Goal: Task Accomplishment & Management: Use online tool/utility

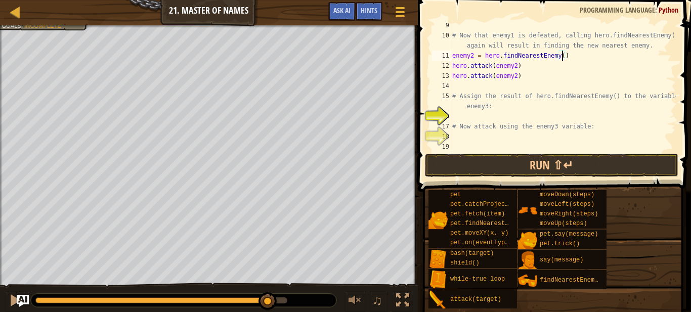
scroll to position [101, 0]
click at [10, 15] on div at bounding box center [15, 12] width 13 height 13
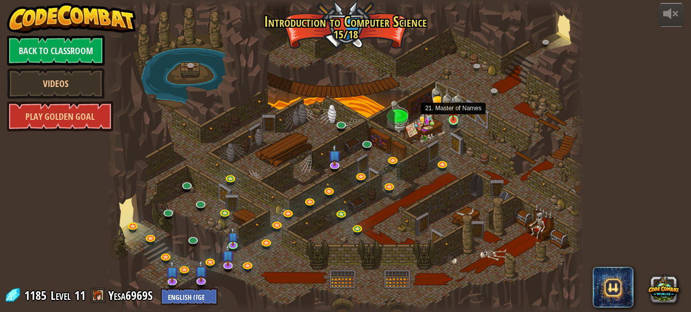
click at [455, 119] on img at bounding box center [453, 108] width 11 height 25
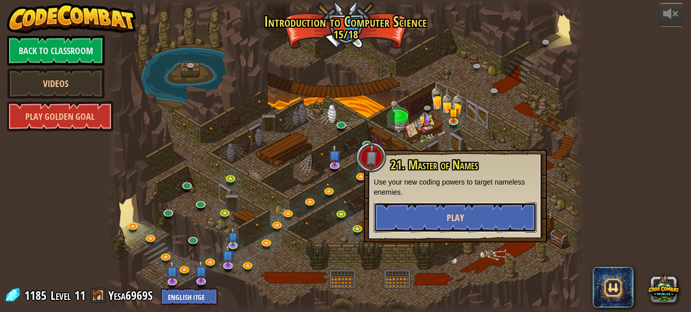
click at [437, 206] on button "Play" at bounding box center [455, 217] width 163 height 30
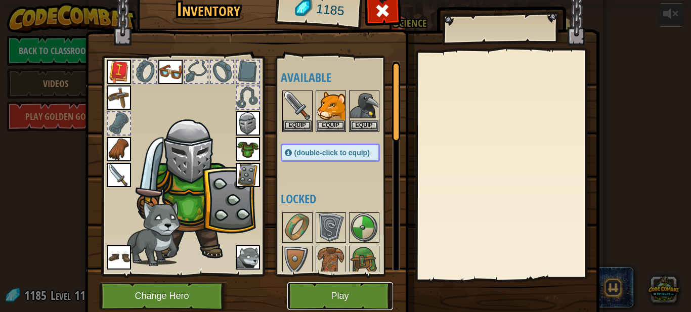
click at [332, 305] on button "Play" at bounding box center [340, 296] width 106 height 28
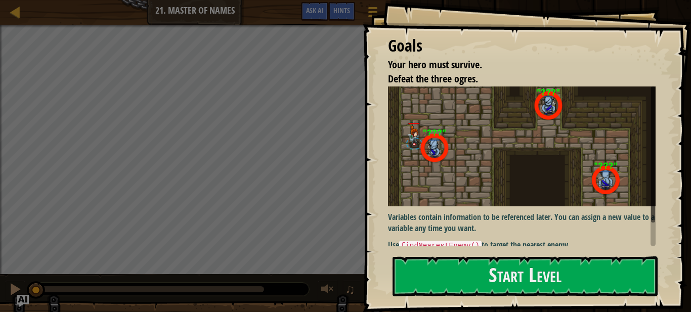
scroll to position [28, 0]
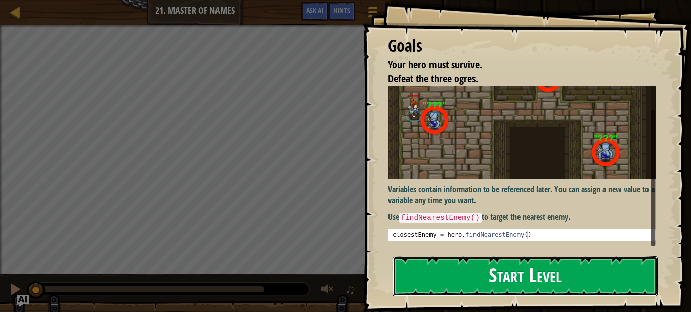
click at [433, 276] on button "Start Level" at bounding box center [525, 277] width 265 height 40
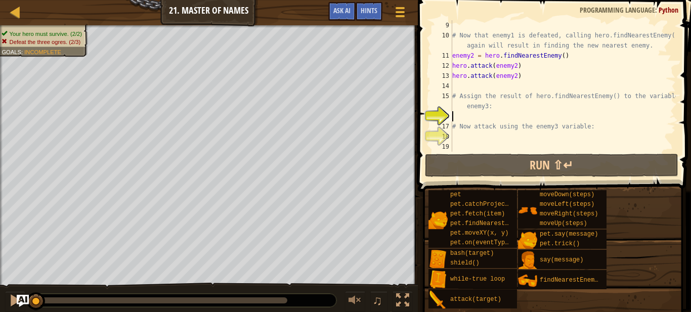
scroll to position [101, 0]
click at [465, 93] on div "# Now that enemy1 is defeated, calling hero.findNearestEnemy() again will resul…" at bounding box center [563, 96] width 226 height 152
type textarea "# Assign the result of hero.findNearestEnemy() to the variable enemy3:"
click at [456, 86] on div "# Now that enemy1 is defeated, calling hero.findNearestEnemy() again will resul…" at bounding box center [563, 96] width 226 height 152
type textarea "e"
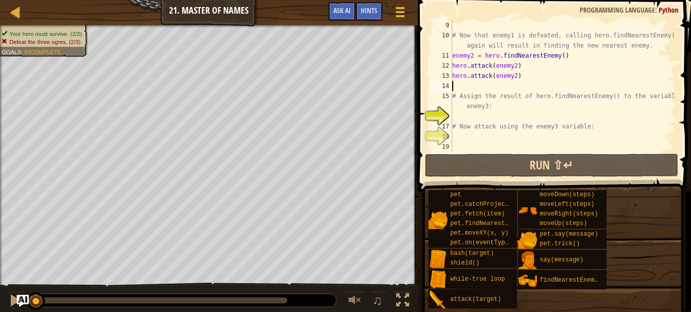
scroll to position [5, 0]
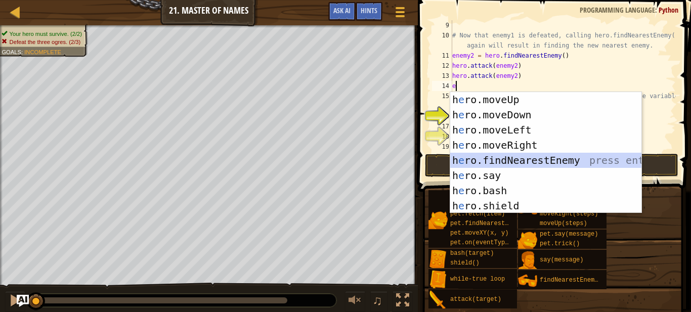
click at [459, 159] on div "h e ro.moveUp press enter h e ro.moveDown press enter h e ro.moveLeft press ent…" at bounding box center [545, 168] width 191 height 152
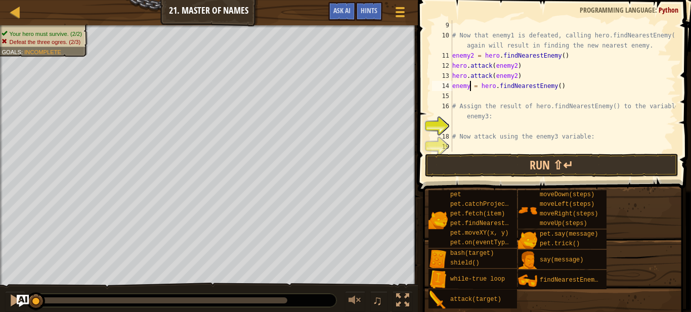
click at [470, 90] on div "# Now that enemy1 is defeated, calling hero.findNearestEnemy() again will resul…" at bounding box center [563, 96] width 226 height 152
click at [466, 102] on div "# Now that enemy1 is defeated, calling hero.findNearestEnemy() again will resul…" at bounding box center [563, 96] width 226 height 152
type textarea "# Assign the result of hero.findNearestEnemy() to the variable enemy3:"
click at [466, 102] on div "# Now that enemy1 is defeated, calling hero.findNearestEnemy() again will resul…" at bounding box center [563, 96] width 226 height 152
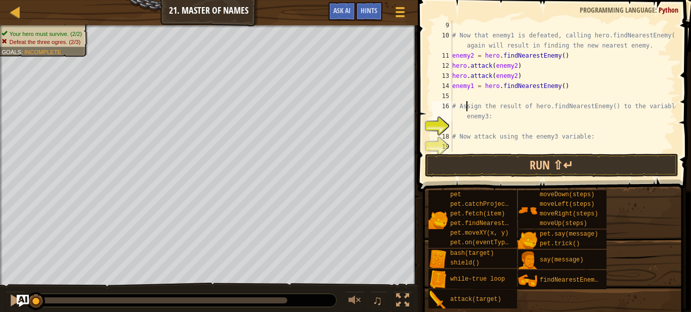
click at [463, 98] on div "# Now that enemy1 is defeated, calling hero.findNearestEnemy() again will resul…" at bounding box center [563, 96] width 226 height 152
type textarea "m"
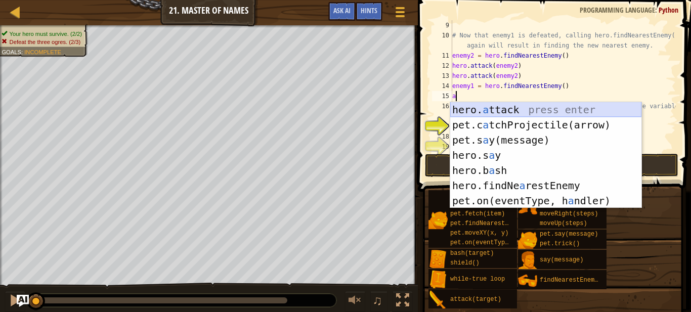
click at [481, 111] on div "hero. a ttack press enter pet.c a tchProjectile(arrow) press enter pet.s a y(me…" at bounding box center [545, 170] width 191 height 137
type textarea "hero.attack(enemy)"
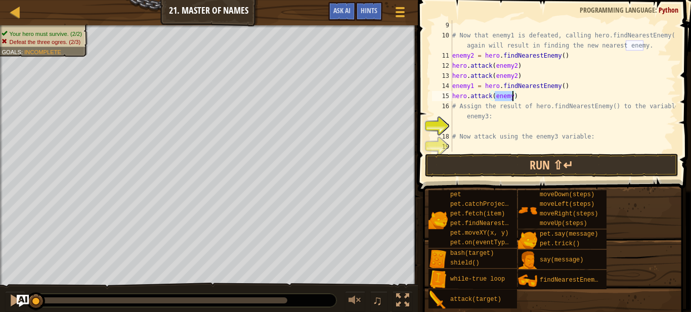
click at [508, 123] on div "# Now that enemy1 is defeated, calling hero.findNearestEnemy() again will resul…" at bounding box center [563, 96] width 226 height 152
click at [480, 109] on div "# Now that enemy1 is defeated, calling hero.findNearestEnemy() again will resul…" at bounding box center [563, 96] width 226 height 152
type textarea "# Assign the result of hero.findNearestEnemy() to the variable enemy3:"
click at [453, 105] on div "# Now that enemy1 is defeated, calling hero.findNearestEnemy() again will resul…" at bounding box center [563, 96] width 226 height 152
click at [537, 123] on div "# Now that enemy1 is defeated, calling hero.findNearestEnemy() again will resul…" at bounding box center [563, 96] width 226 height 152
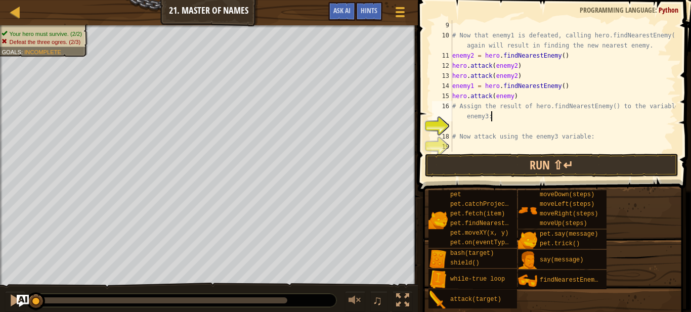
click at [526, 116] on div "# Now that enemy1 is defeated, calling hero.findNearestEnemy() again will resul…" at bounding box center [563, 96] width 226 height 152
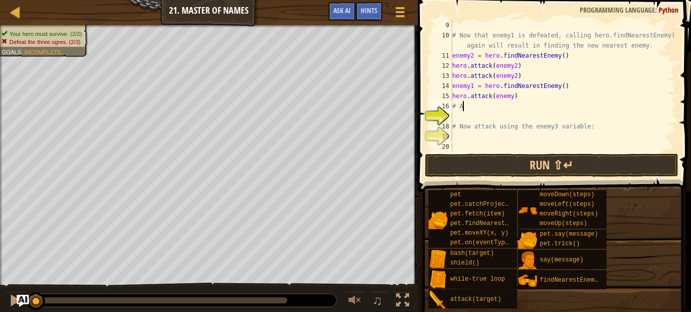
type textarea "#"
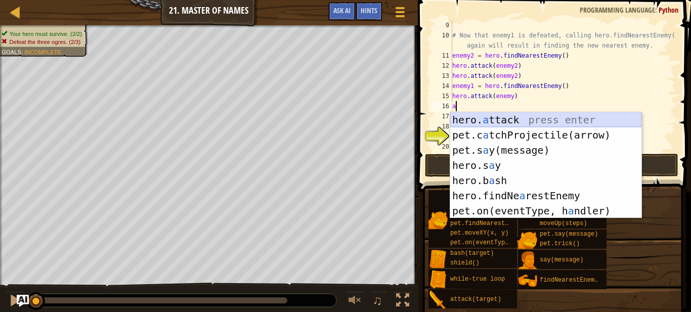
click at [528, 118] on div "hero. a ttack press enter pet.c a tchProjectile(arrow) press enter pet.s a y(me…" at bounding box center [545, 180] width 191 height 137
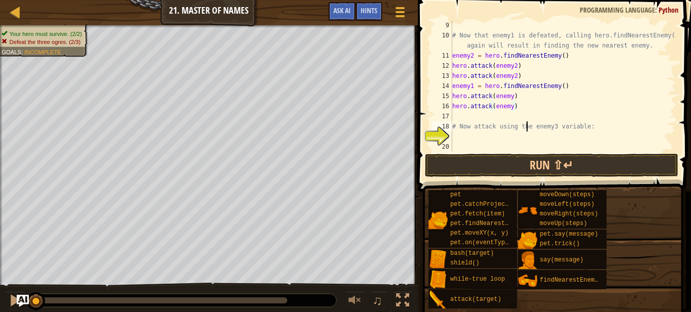
click at [526, 121] on div "# Now that enemy1 is defeated, calling hero.findNearestEnemy() again will resul…" at bounding box center [563, 96] width 226 height 152
click at [512, 96] on div "# Now that enemy1 is defeated, calling hero.findNearestEnemy() again will resul…" at bounding box center [563, 96] width 226 height 152
click at [513, 109] on div "# Now that enemy1 is defeated, calling hero.findNearestEnemy() again will resul…" at bounding box center [563, 96] width 226 height 152
type textarea "hero.attack(enemy1)"
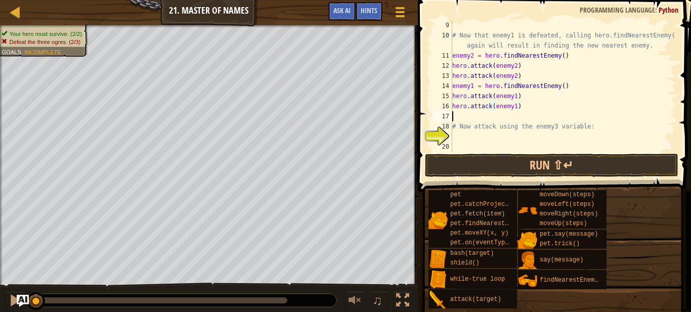
click at [503, 117] on div "# Now that enemy1 is defeated, calling hero.findNearestEnemy() again will resul…" at bounding box center [563, 96] width 226 height 152
click at [454, 105] on div "# Now that enemy1 is defeated, calling hero.findNearestEnemy() again will resul…" at bounding box center [563, 96] width 226 height 152
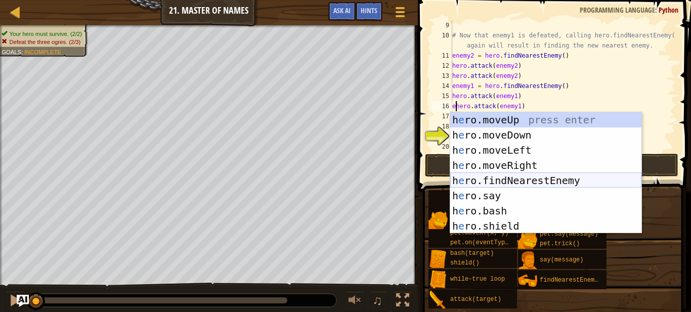
click at [467, 180] on div "h e ro.moveUp press enter h e ro.moveDown press enter h e ro.moveLeft press ent…" at bounding box center [545, 188] width 191 height 152
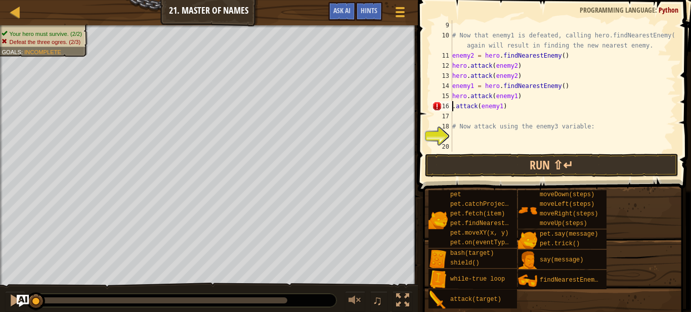
click at [456, 108] on div "# Now that enemy1 is defeated, calling hero.findNearestEnemy() again will resul…" at bounding box center [563, 96] width 226 height 152
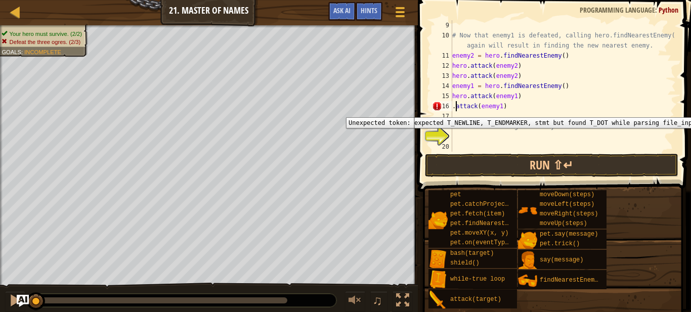
click at [452, 110] on div "# Now that enemy1 is defeated, calling hero.findNearestEnemy() again will resul…" at bounding box center [563, 96] width 226 height 152
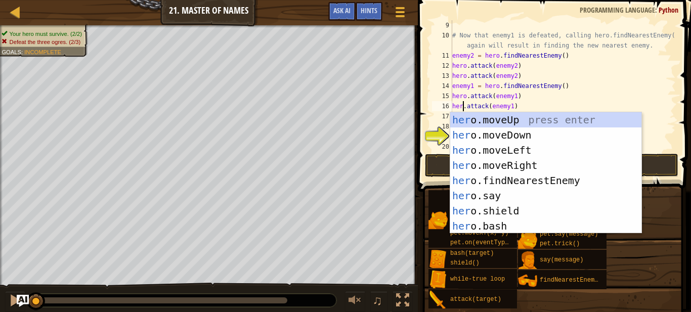
type textarea "hero.attack(enemy1)"
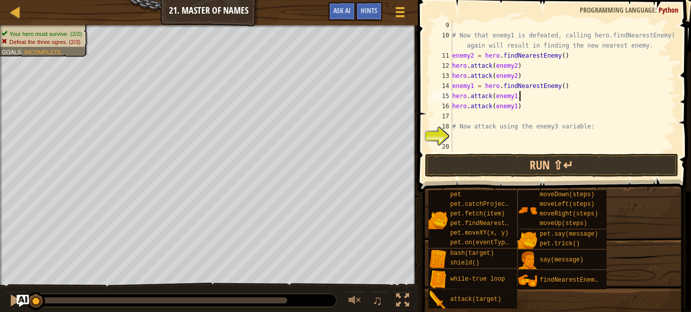
click at [545, 100] on div "# Now that enemy1 is defeated, calling hero.findNearestEnemy() again will resul…" at bounding box center [563, 96] width 226 height 152
click at [499, 119] on div "# Now that enemy1 is defeated, calling hero.findNearestEnemy() again will resul…" at bounding box center [563, 96] width 226 height 152
type textarea "e"
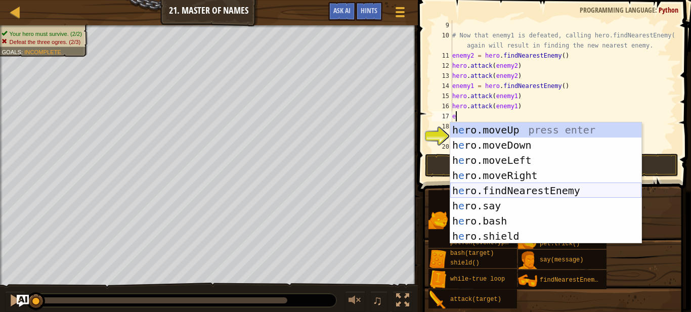
click at [478, 188] on div "h e ro.moveUp press enter h e ro.moveDown press enter h e ro.moveLeft press ent…" at bounding box center [545, 198] width 191 height 152
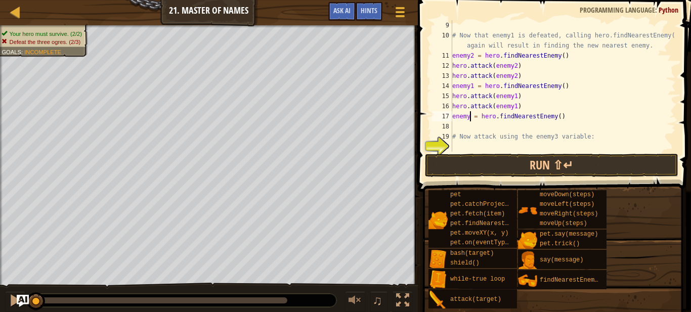
click at [470, 118] on div "# Now that enemy1 is defeated, calling hero.findNearestEnemy() again will resul…" at bounding box center [563, 96] width 226 height 152
type textarea "enemy3 = hero.findNearestEnemy()"
click at [462, 122] on div "# Now that enemy1 is defeated, calling hero.findNearestEnemy() again will resul…" at bounding box center [563, 96] width 226 height 152
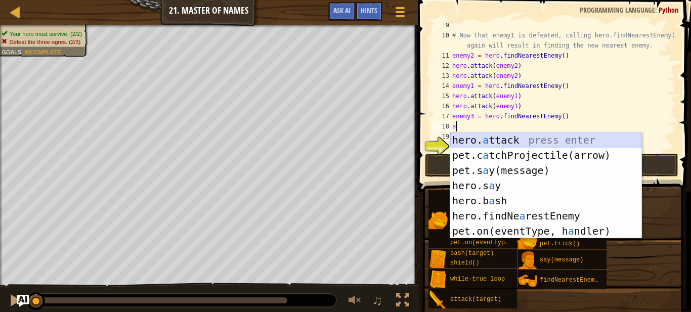
click at [459, 138] on div "hero. a ttack press enter pet.c a tchProjectile(arrow) press enter pet.s a y(me…" at bounding box center [545, 201] width 191 height 137
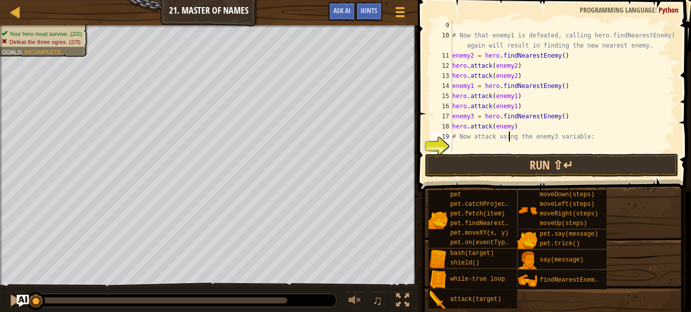
click at [510, 138] on div "# Now that enemy1 is defeated, calling hero.findNearestEnemy() again will resul…" at bounding box center [563, 96] width 226 height 152
click at [590, 136] on div "# Now that enemy1 is defeated, calling hero.findNearestEnemy() again will resul…" at bounding box center [563, 96] width 226 height 152
type textarea "#"
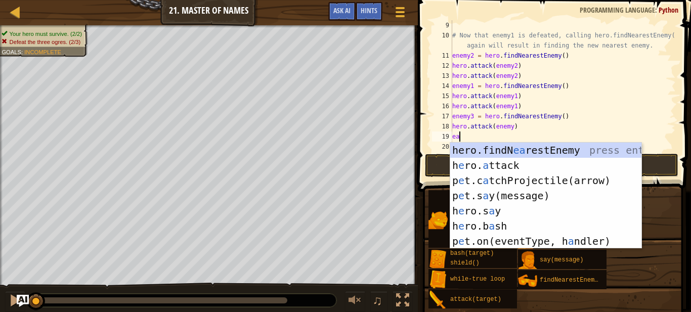
scroll to position [5, 1]
type textarea "e"
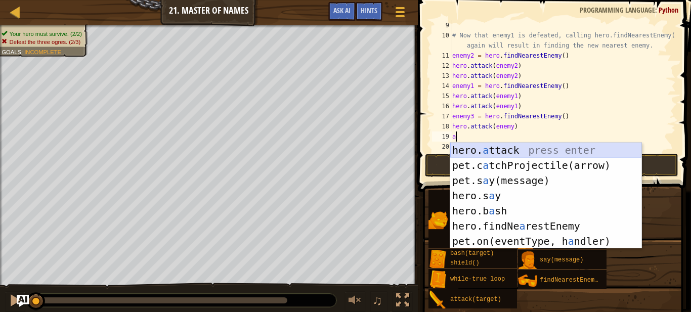
click at [573, 150] on div "hero. a ttack press enter pet.c a tchProjectile(arrow) press enter pet.s a y(me…" at bounding box center [545, 211] width 191 height 137
type textarea "hero.attack(enemy)"
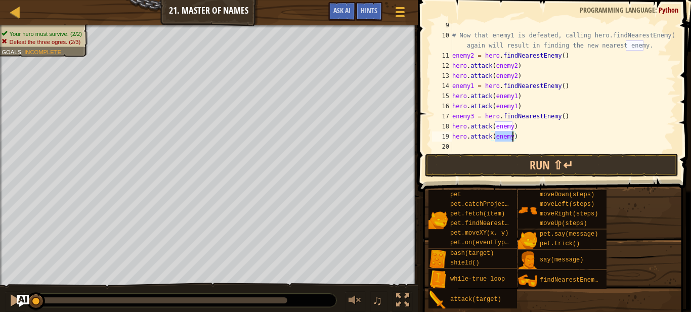
click at [524, 147] on div "# Now that enemy1 is defeated, calling hero.findNearestEnemy() again will resul…" at bounding box center [563, 96] width 226 height 152
click at [514, 129] on div "# Now that enemy1 is defeated, calling hero.findNearestEnemy() again will resul…" at bounding box center [563, 96] width 226 height 152
click at [513, 138] on div "# Now that enemy1 is defeated, calling hero.findNearestEnemy() again will resul…" at bounding box center [563, 96] width 226 height 152
type textarea "hero.attack(enemy3)"
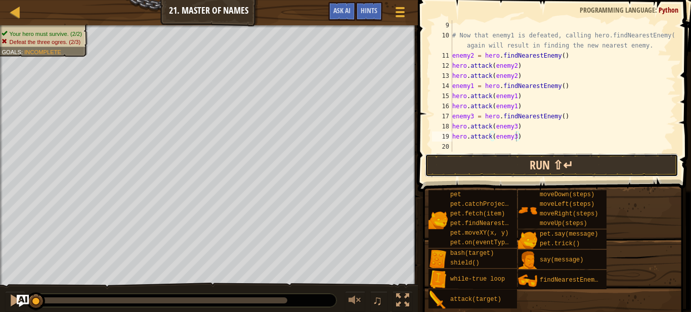
click at [503, 170] on button "Run ⇧↵" at bounding box center [552, 165] width 254 height 23
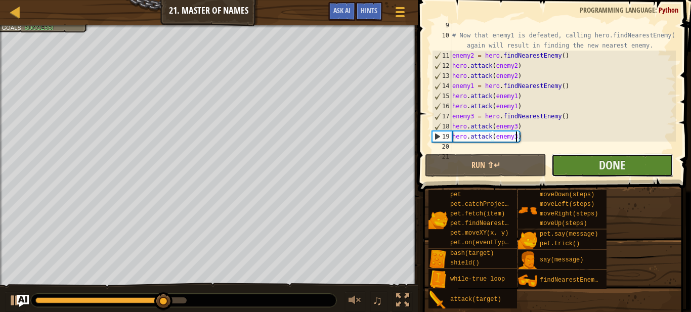
click at [593, 158] on button "Done" at bounding box center [612, 165] width 121 height 23
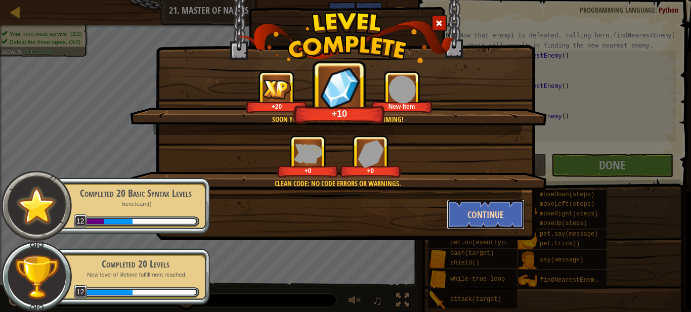
click at [487, 220] on button "Continue" at bounding box center [486, 214] width 78 height 30
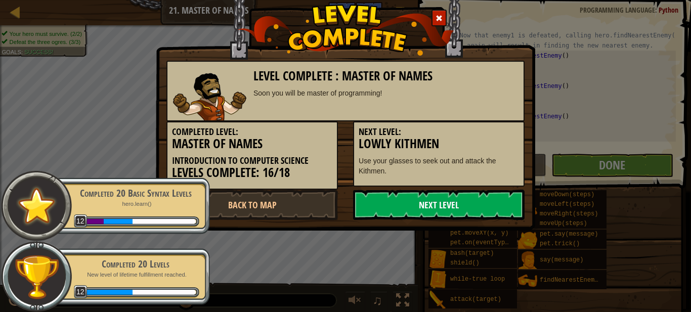
click at [465, 210] on link "Next Level" at bounding box center [439, 205] width 172 height 30
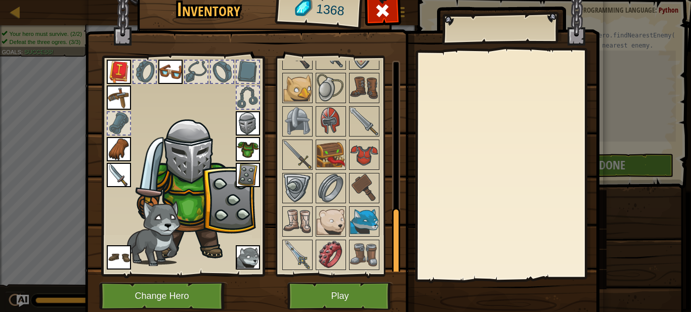
scroll to position [480, 0]
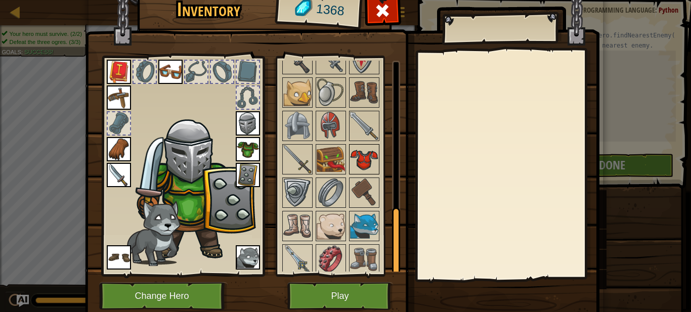
click at [377, 168] on img at bounding box center [364, 159] width 28 height 28
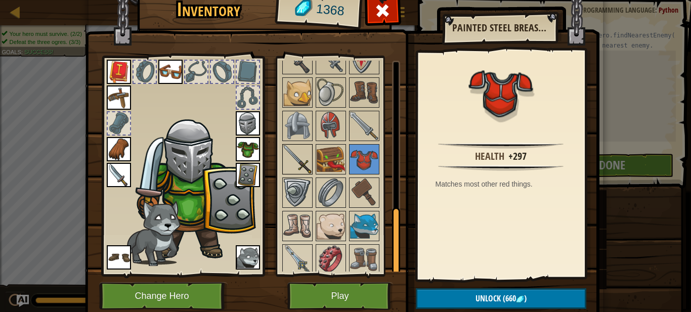
click at [304, 166] on img at bounding box center [297, 159] width 28 height 28
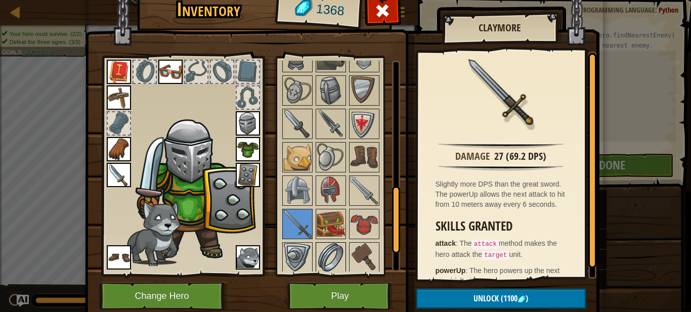
scroll to position [407, 0]
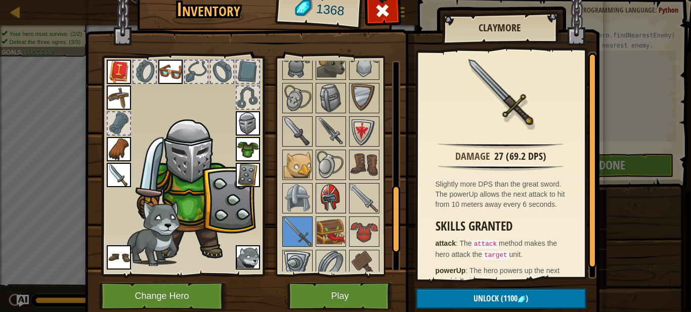
click at [327, 191] on img at bounding box center [331, 198] width 28 height 28
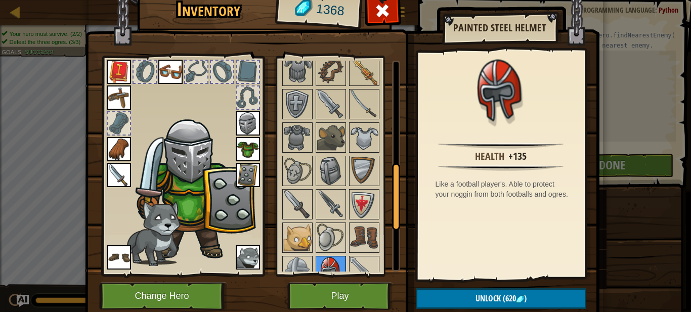
scroll to position [329, 0]
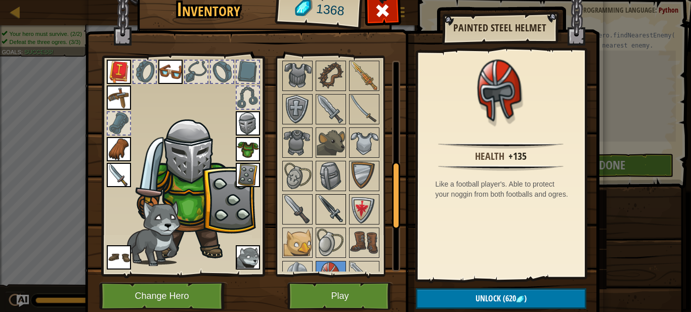
click at [327, 203] on img at bounding box center [331, 209] width 28 height 28
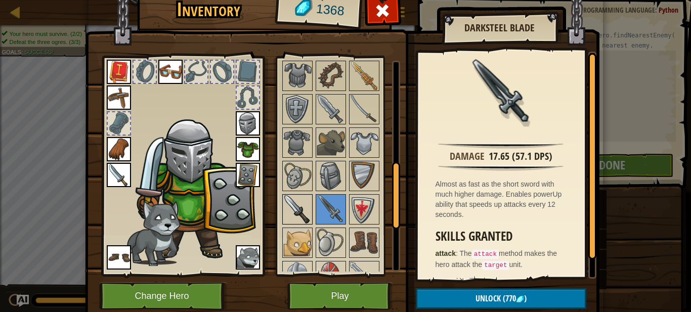
click at [307, 203] on img at bounding box center [297, 209] width 28 height 28
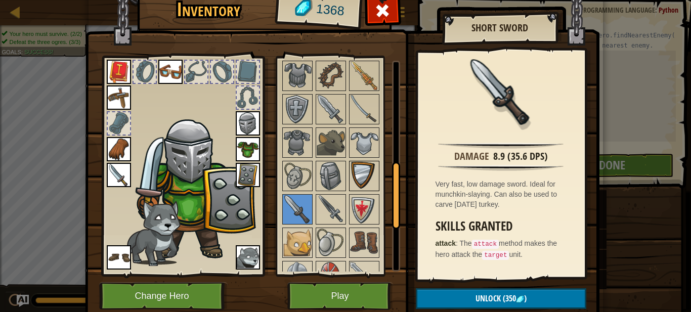
click at [355, 179] on img at bounding box center [364, 176] width 28 height 28
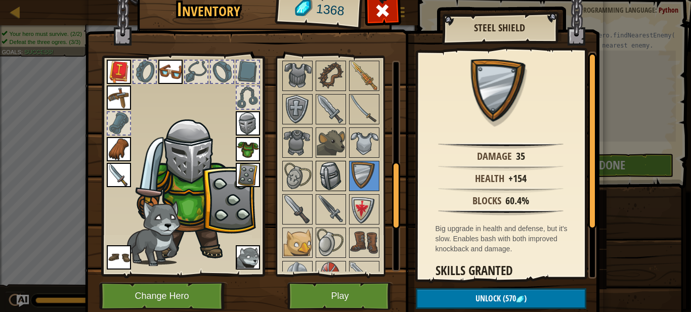
click at [325, 172] on img at bounding box center [331, 176] width 28 height 28
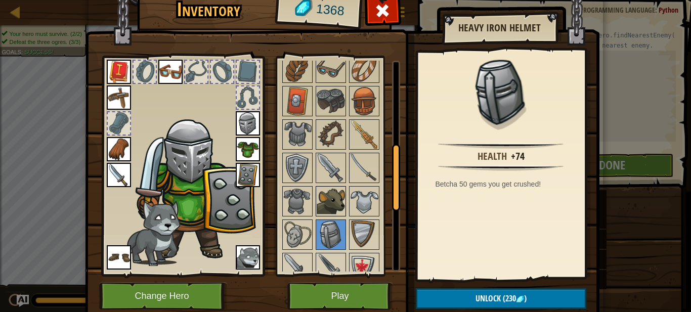
scroll to position [270, 0]
click at [289, 128] on img at bounding box center [297, 135] width 28 height 28
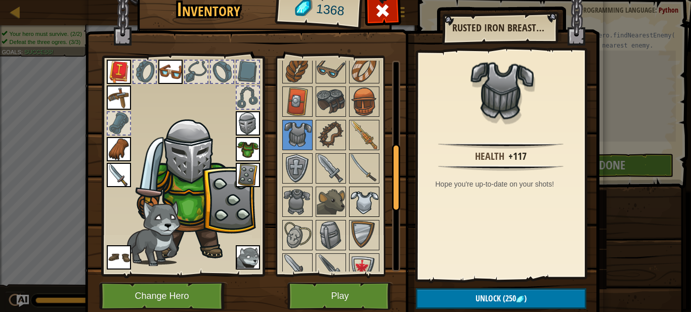
click at [374, 196] on img at bounding box center [364, 202] width 28 height 28
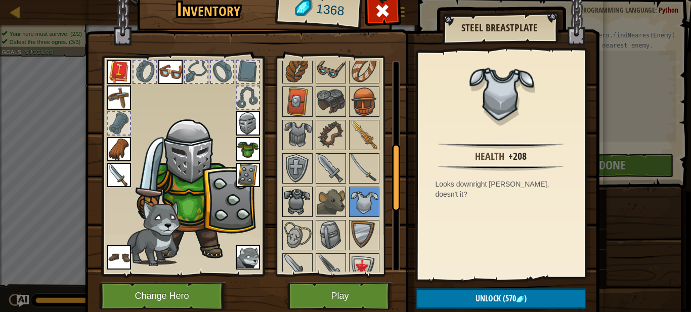
click at [299, 205] on img at bounding box center [297, 202] width 28 height 28
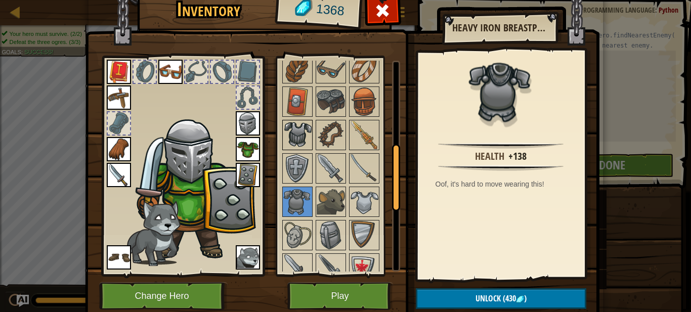
click at [294, 141] on img at bounding box center [297, 135] width 28 height 28
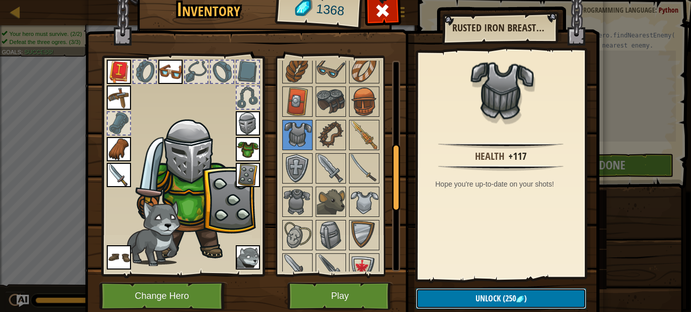
click at [428, 294] on button "Unlock (250 )" at bounding box center [501, 298] width 171 height 21
click at [429, 295] on button "Confirm" at bounding box center [501, 298] width 171 height 21
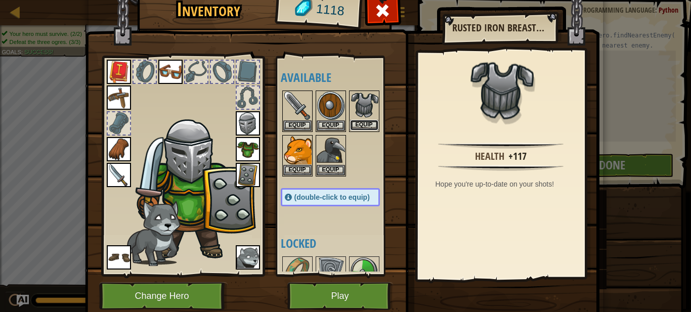
click at [371, 121] on button "Equip" at bounding box center [364, 125] width 28 height 11
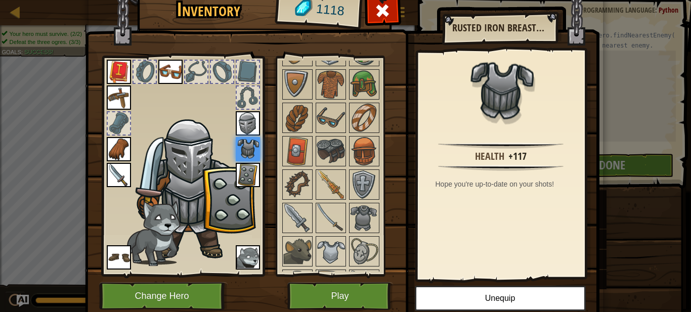
scroll to position [221, 0]
click at [327, 158] on img at bounding box center [331, 151] width 28 height 28
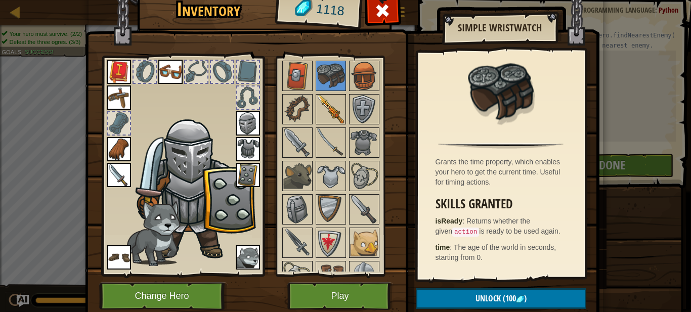
scroll to position [288, 0]
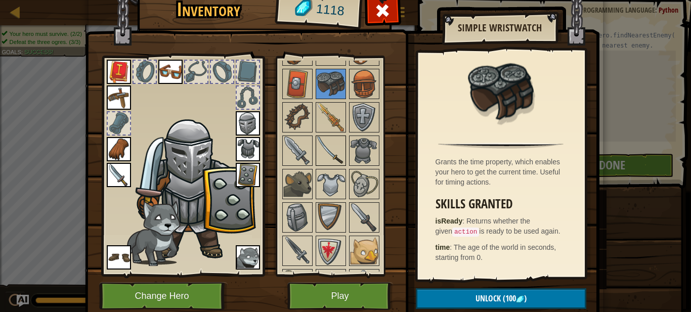
click at [337, 154] on img at bounding box center [331, 151] width 28 height 28
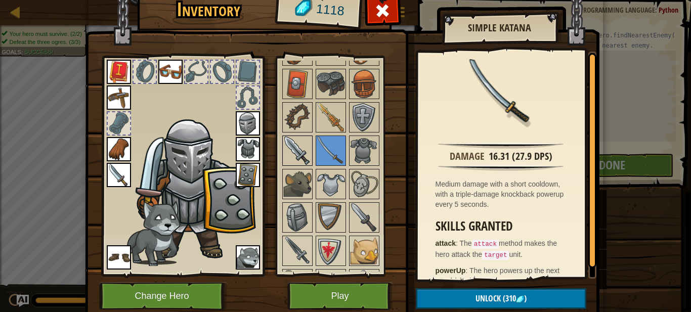
click at [286, 153] on img at bounding box center [297, 151] width 28 height 28
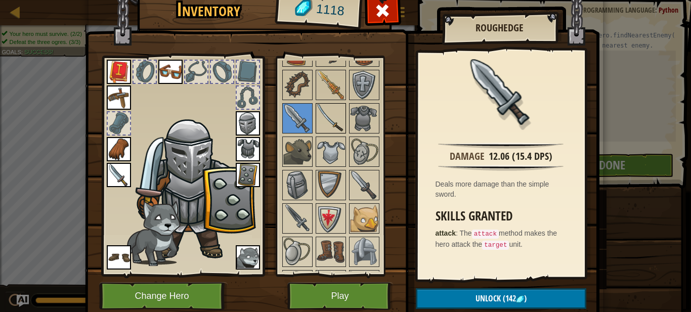
scroll to position [329, 0]
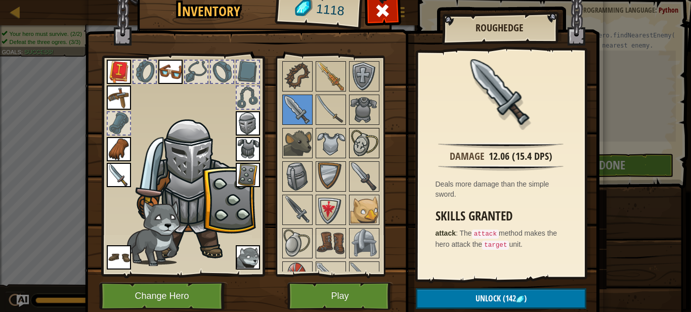
click at [365, 146] on img at bounding box center [364, 143] width 28 height 28
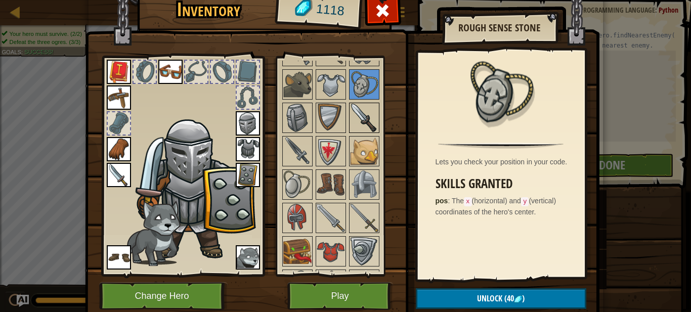
scroll to position [396, 0]
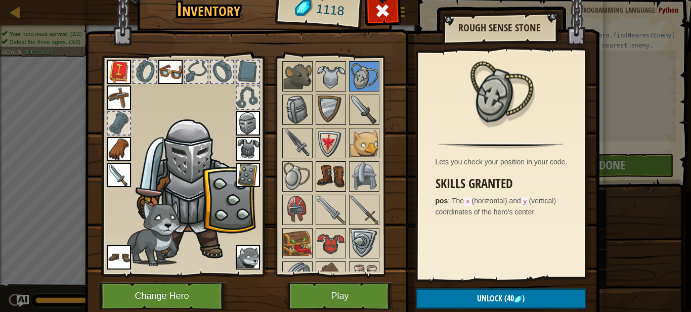
click at [335, 174] on img at bounding box center [331, 176] width 28 height 28
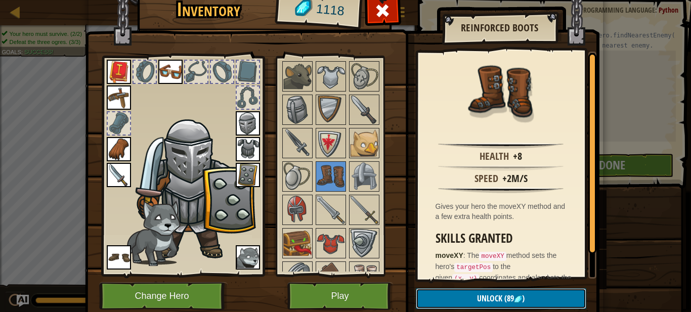
click at [452, 297] on button "Unlock (89 )" at bounding box center [501, 298] width 171 height 21
click at [457, 300] on button "Confirm" at bounding box center [501, 298] width 171 height 21
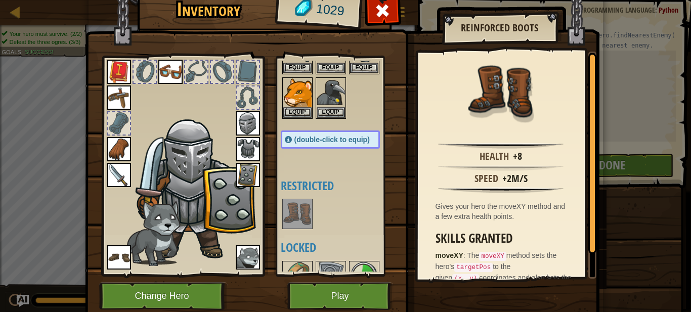
scroll to position [60, 0]
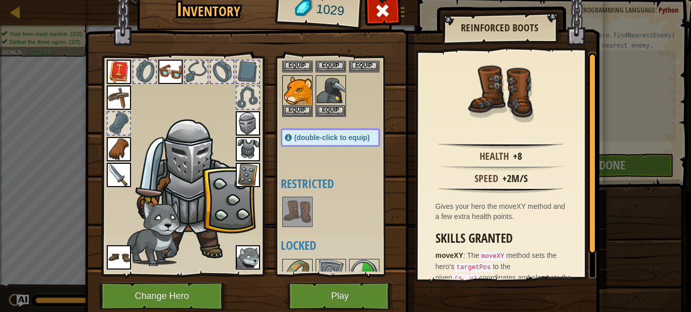
click at [303, 200] on img at bounding box center [297, 212] width 28 height 28
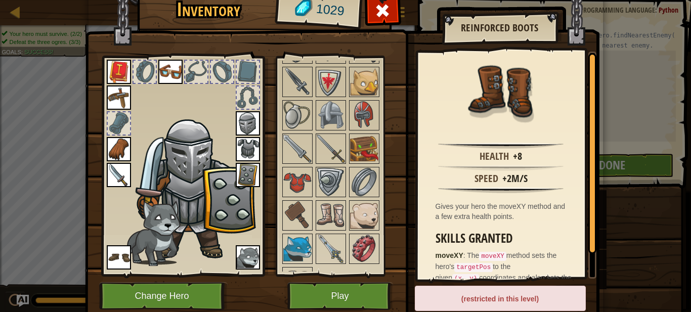
scroll to position [527, 0]
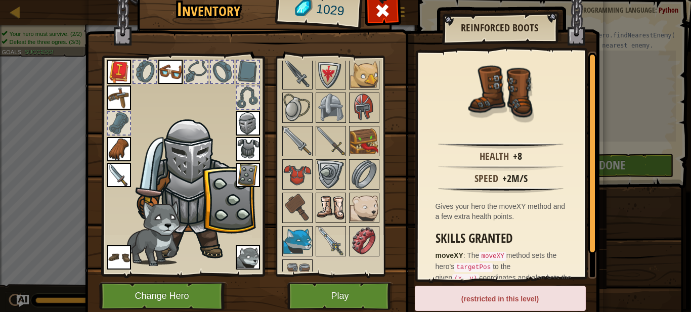
click at [339, 217] on img at bounding box center [331, 208] width 28 height 28
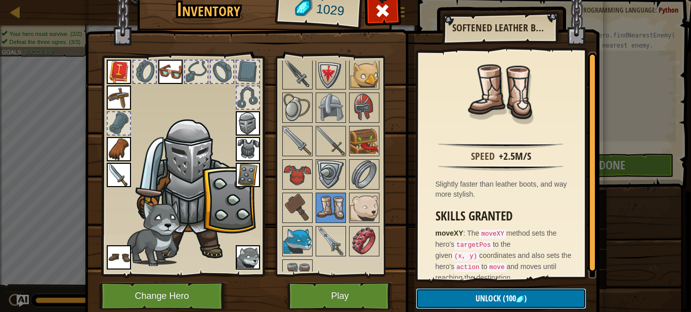
click at [464, 306] on button "Unlock (100 )" at bounding box center [501, 298] width 171 height 21
click at [466, 304] on button "Confirm" at bounding box center [501, 298] width 171 height 21
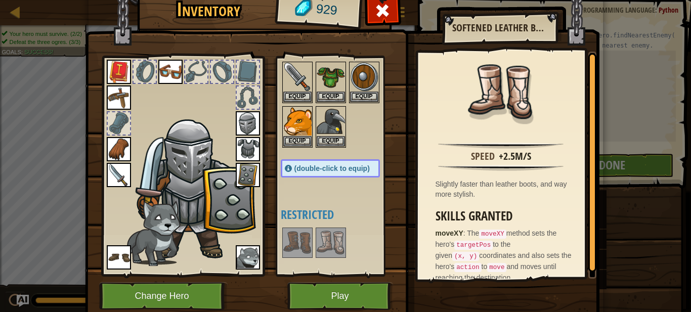
scroll to position [28, 0]
click at [338, 244] on img at bounding box center [331, 243] width 28 height 28
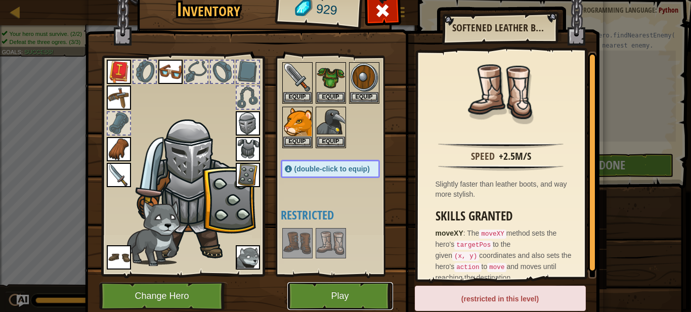
click at [341, 299] on button "Play" at bounding box center [340, 296] width 106 height 28
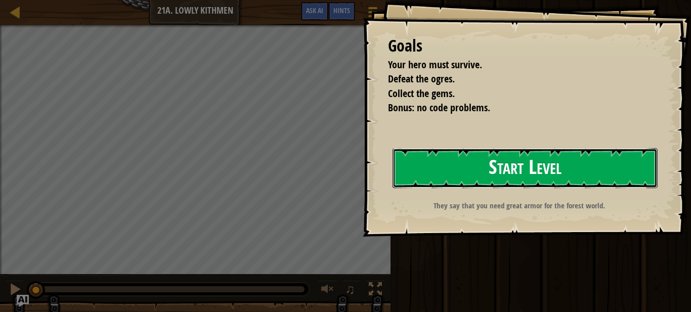
click at [440, 165] on button "Start Level" at bounding box center [525, 168] width 265 height 40
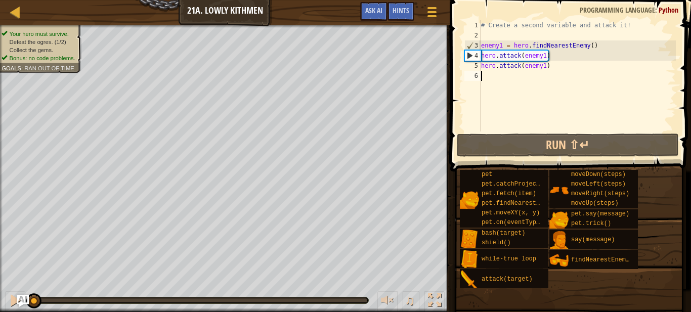
click at [535, 72] on div "# Create a second variable and attack it! enemy1 = hero . findNearestEnemy ( ) …" at bounding box center [577, 86] width 197 height 132
click at [503, 94] on div "# Create a second variable and attack it! enemy1 = hero . findNearestEnemy ( ) …" at bounding box center [577, 86] width 197 height 132
type textarea "a"
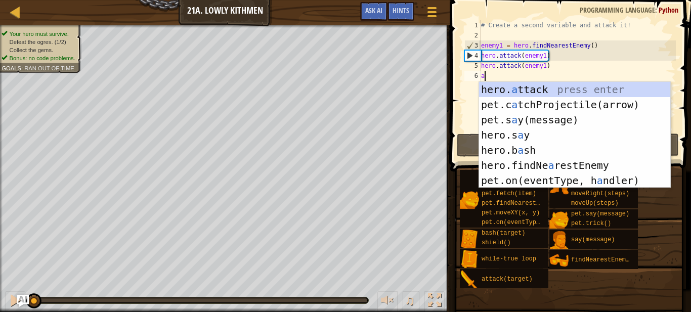
scroll to position [5, 0]
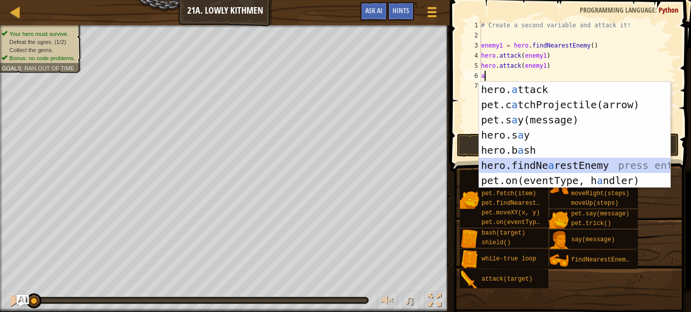
click at [553, 163] on div "hero. a ttack press enter pet.c a tchProjectile(arrow) press enter pet.s a y(me…" at bounding box center [574, 150] width 191 height 137
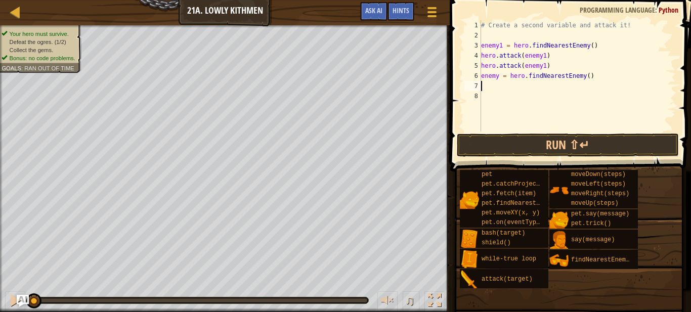
click at [499, 80] on div "# Create a second variable and attack it! enemy1 = hero . findNearestEnemy ( ) …" at bounding box center [577, 86] width 197 height 132
type textarea "enemy2 = hero.findNearestEnemy()"
click at [497, 92] on div "# Create a second variable and attack it! enemy1 = hero . findNearestEnemy ( ) …" at bounding box center [577, 86] width 197 height 132
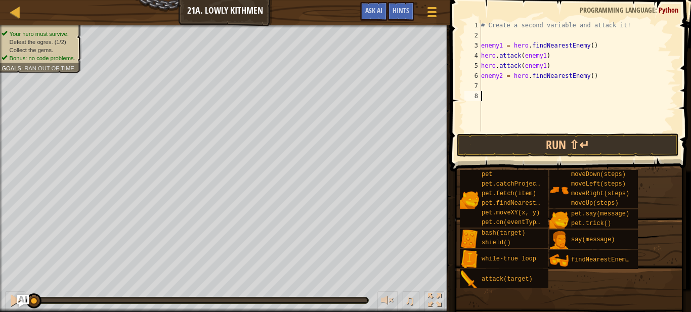
click at [490, 86] on div "# Create a second variable and attack it! enemy1 = hero . findNearestEnemy ( ) …" at bounding box center [577, 86] width 197 height 132
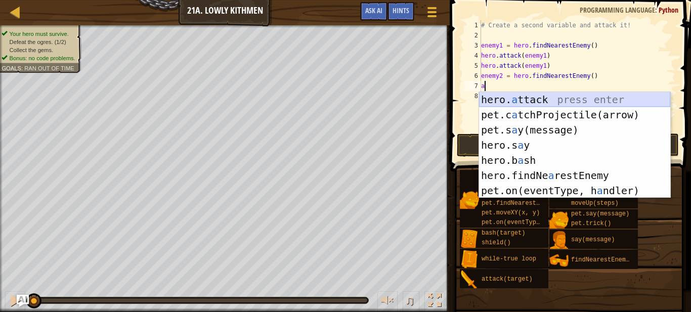
click at [491, 101] on div "hero. a ttack press enter pet.c a tchProjectile(arrow) press enter pet.s a y(me…" at bounding box center [574, 160] width 191 height 137
type textarea "hero.attack(enemy)"
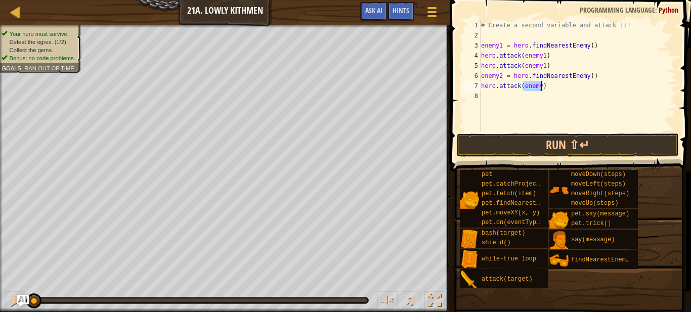
click at [502, 100] on div "# Create a second variable and attack it! enemy1 = hero . findNearestEnemy ( ) …" at bounding box center [577, 86] width 197 height 132
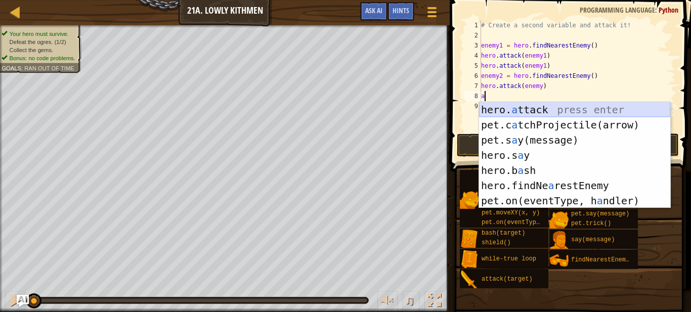
click at [511, 108] on div "hero. a ttack press enter pet.c a tchProjectile(arrow) press enter pet.s a y(me…" at bounding box center [574, 170] width 191 height 137
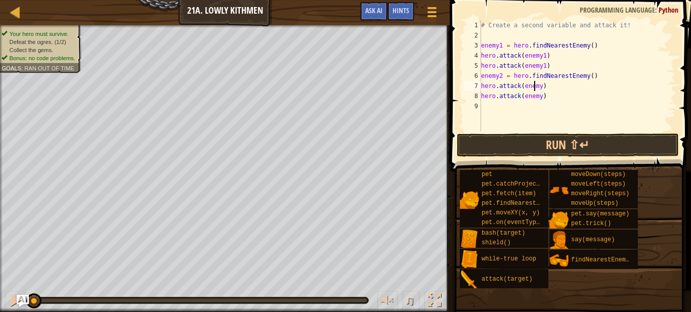
click at [535, 87] on div "# Create a second variable and attack it! enemy1 = hero . findNearestEnemy ( ) …" at bounding box center [577, 86] width 197 height 132
click at [539, 88] on div "# Create a second variable and attack it! enemy1 = hero . findNearestEnemy ( ) …" at bounding box center [577, 86] width 197 height 132
click at [540, 98] on div "# Create a second variable and attack it! enemy1 = hero . findNearestEnemy ( ) …" at bounding box center [577, 86] width 197 height 132
type textarea "hero.attack(enemy2)"
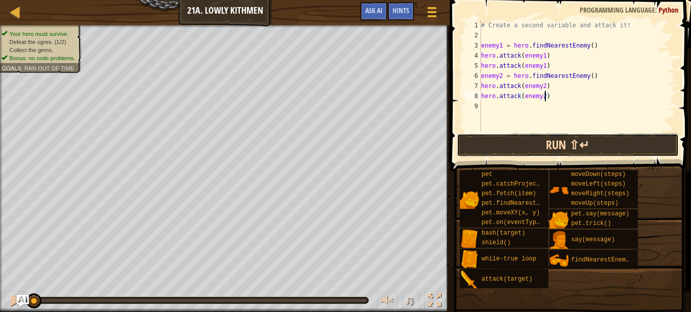
click at [516, 153] on button "Run ⇧↵" at bounding box center [568, 145] width 222 height 23
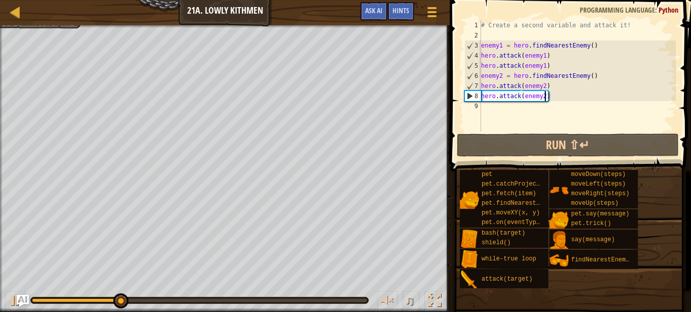
click at [555, 112] on div "# Create a second variable and attack it! enemy1 = hero . findNearestEnemy ( ) …" at bounding box center [577, 86] width 197 height 132
type textarea "m"
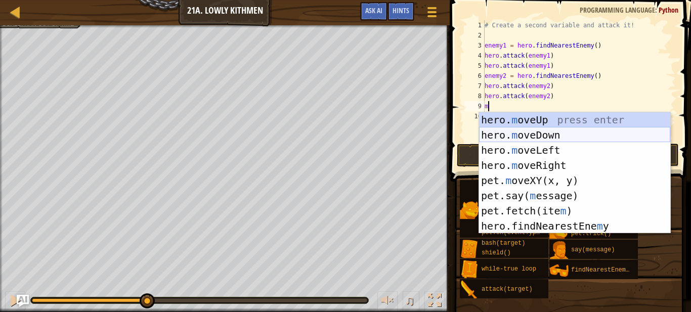
click at [537, 138] on div "hero. m oveUp press enter hero. m oveDown press enter hero. m oveLeft press ent…" at bounding box center [574, 188] width 191 height 152
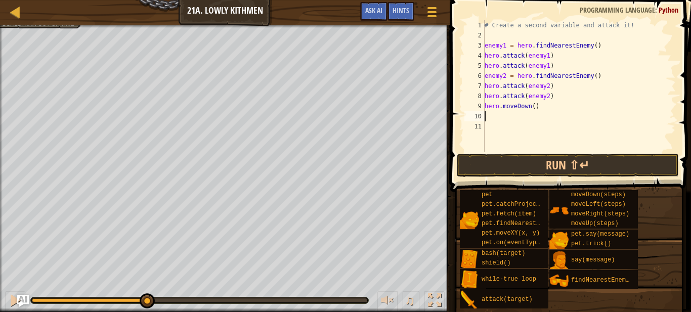
type textarea "m"
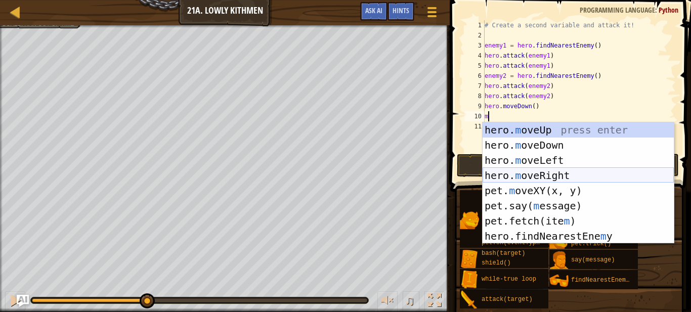
click at [512, 174] on div "hero. m oveUp press enter hero. m oveDown press enter hero. m oveLeft press ent…" at bounding box center [578, 198] width 191 height 152
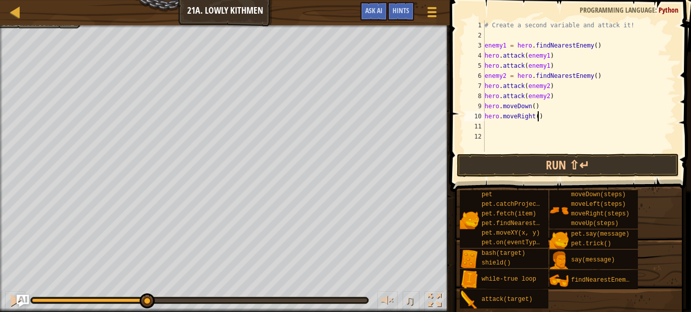
click at [538, 121] on div "# Create a second variable and attack it! enemy1 = hero . findNearestEnemy ( ) …" at bounding box center [580, 96] width 194 height 152
click at [537, 106] on div "# Create a second variable and attack it! enemy1 = hero . findNearestEnemy ( ) …" at bounding box center [580, 96] width 194 height 152
click at [534, 108] on div "# Create a second variable and attack it! enemy1 = hero . findNearestEnemy ( ) …" at bounding box center [580, 96] width 194 height 152
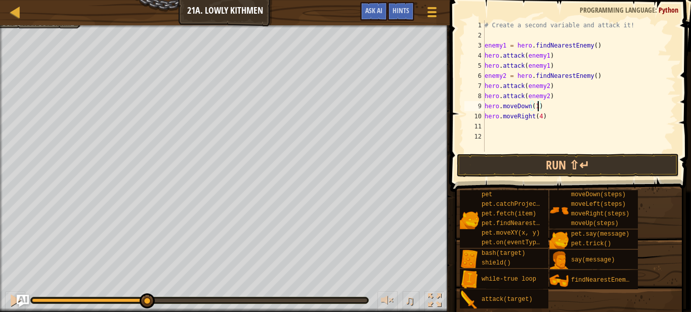
scroll to position [5, 8]
type textarea "hero.moveDown(1)"
click at [545, 156] on button "Run ⇧↵" at bounding box center [568, 165] width 222 height 23
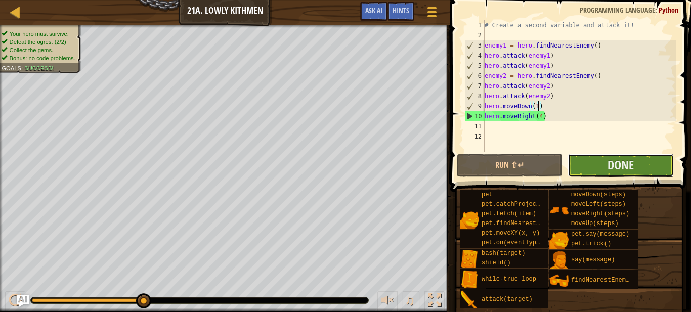
click at [574, 163] on button "Done" at bounding box center [621, 165] width 106 height 23
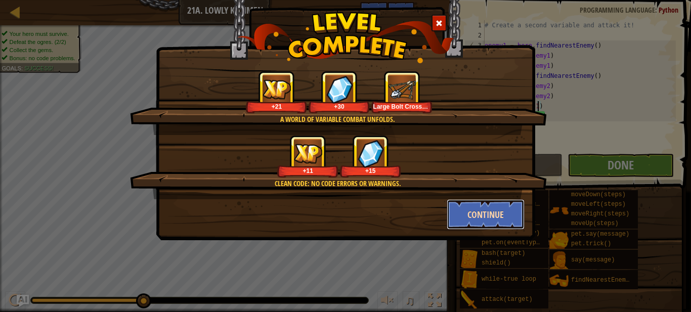
click at [469, 219] on button "Continue" at bounding box center [486, 214] width 78 height 30
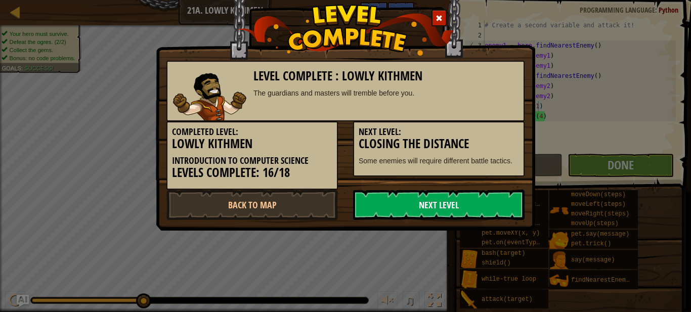
click at [410, 203] on link "Next Level" at bounding box center [439, 205] width 172 height 30
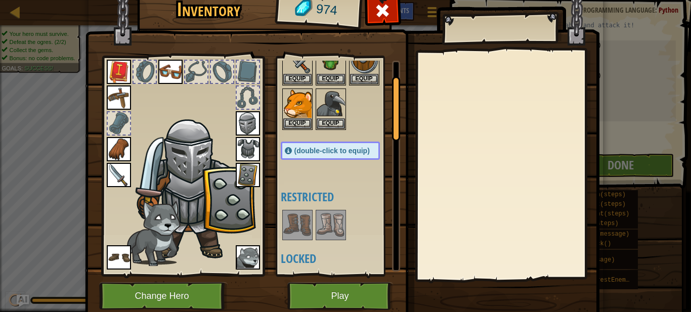
scroll to position [51, 0]
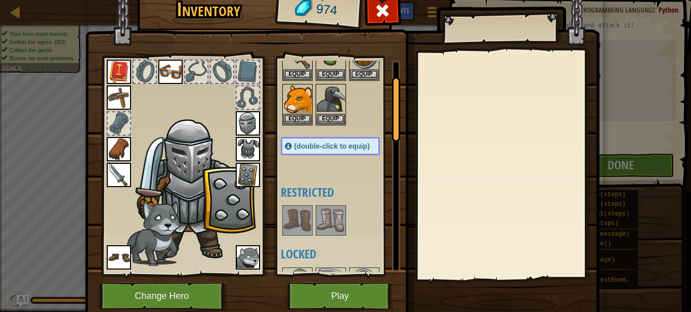
click at [299, 216] on img at bounding box center [297, 220] width 28 height 28
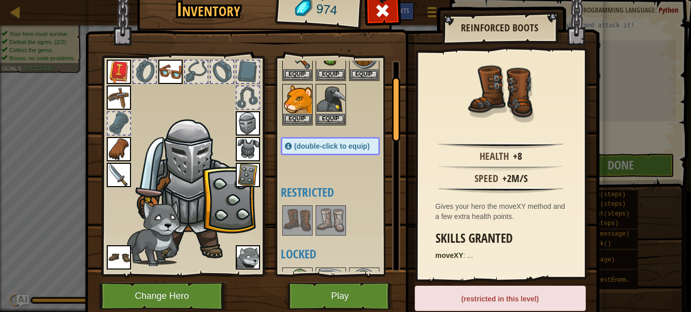
click at [299, 216] on img at bounding box center [297, 220] width 28 height 28
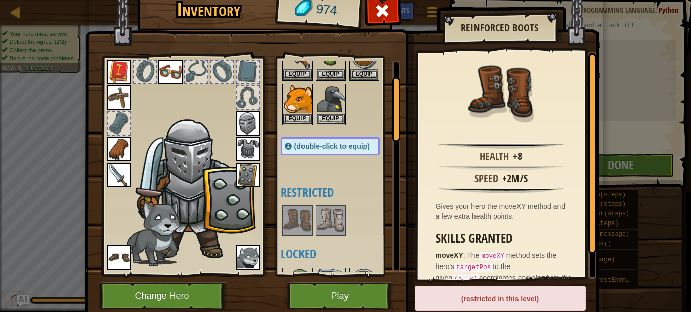
click at [337, 213] on img at bounding box center [331, 220] width 28 height 28
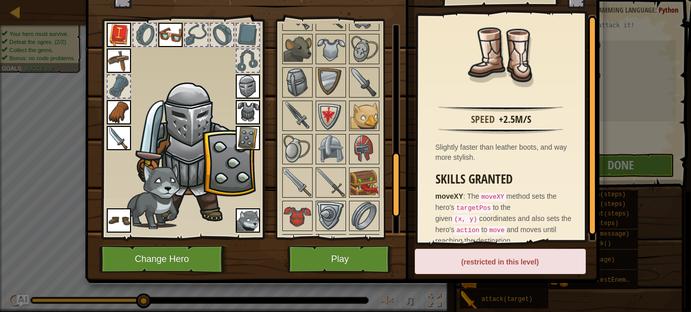
scroll to position [449, 0]
click at [367, 115] on img at bounding box center [364, 115] width 28 height 28
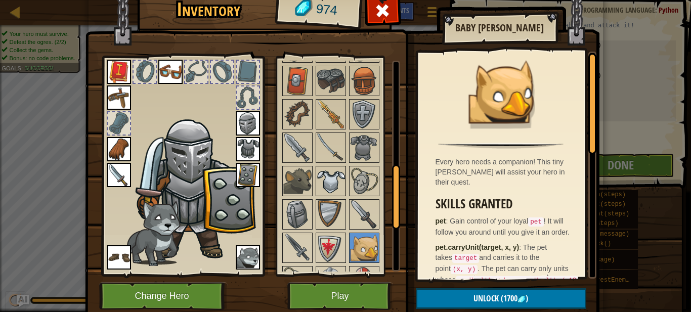
scroll to position [354, 0]
click at [307, 218] on img at bounding box center [297, 213] width 28 height 28
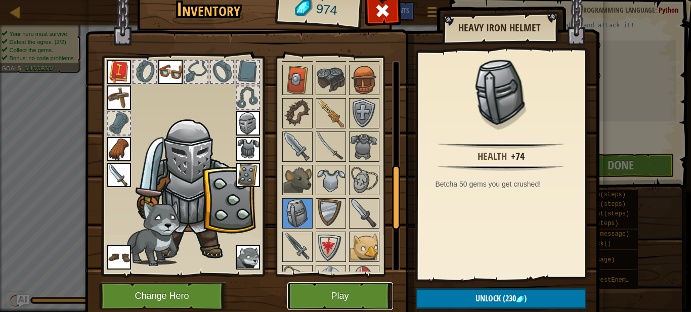
click at [360, 293] on button "Play" at bounding box center [340, 296] width 106 height 28
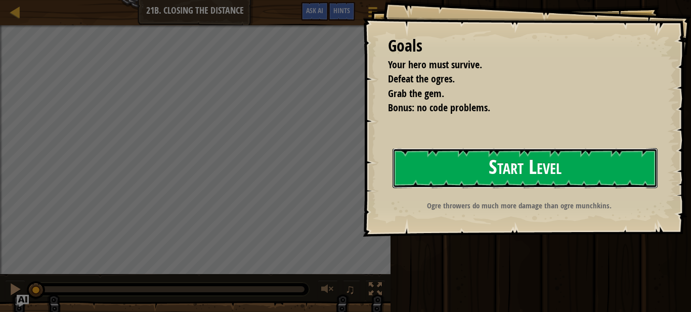
click at [437, 177] on button "Start Level" at bounding box center [525, 168] width 265 height 40
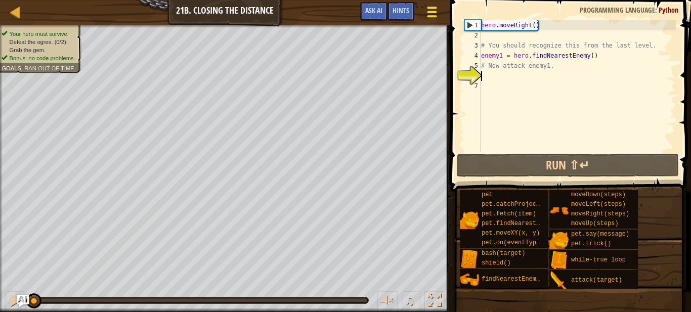
type textarea "m"
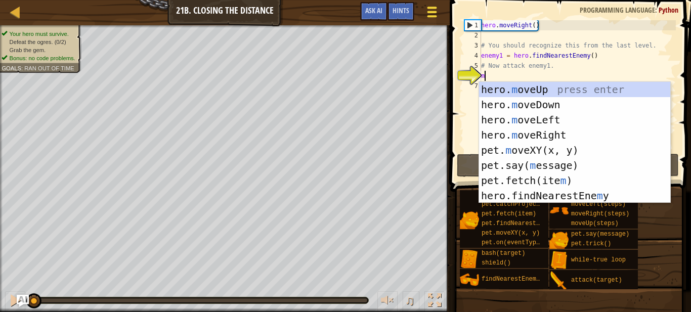
scroll to position [5, 0]
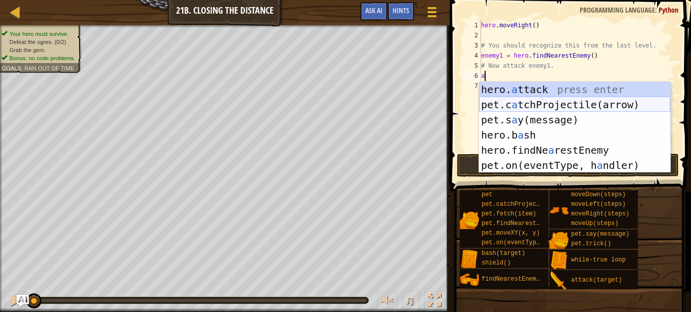
click at [543, 105] on div "hero. a ttack press enter pet.c a tchProjectile(arrow) press enter pet.s a y(me…" at bounding box center [574, 142] width 191 height 121
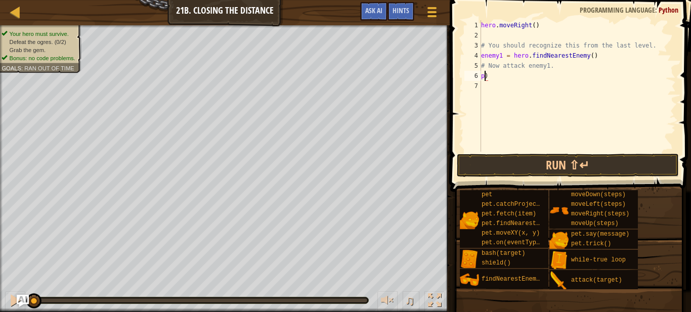
type textarea ")"
type textarea "# Now attack enemy"
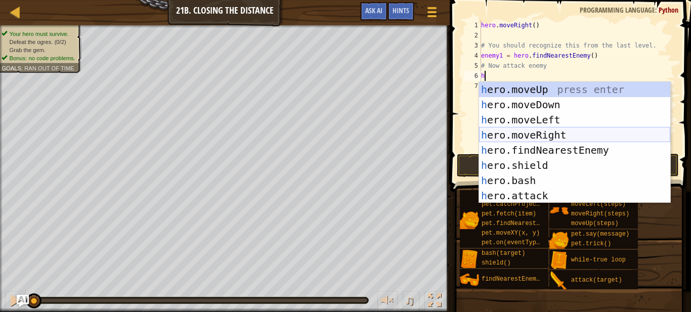
scroll to position [0, 0]
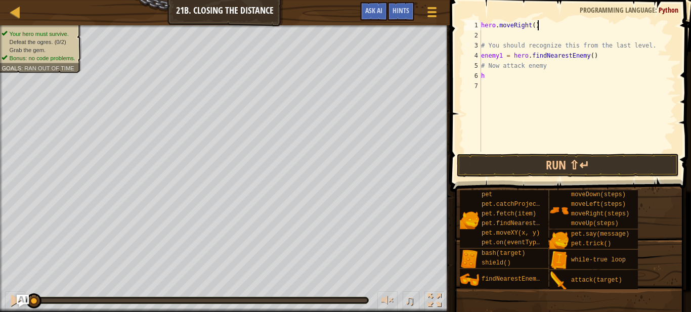
click at [536, 27] on div "hero . moveRight ( ) # You should recognize this from the last level. enemy1 = …" at bounding box center [577, 96] width 197 height 152
click at [535, 28] on div "hero . moveRight ( ) # You should recognize this from the last level. enemy1 = …" at bounding box center [577, 96] width 197 height 152
type textarea "hero.moveRight(1)"
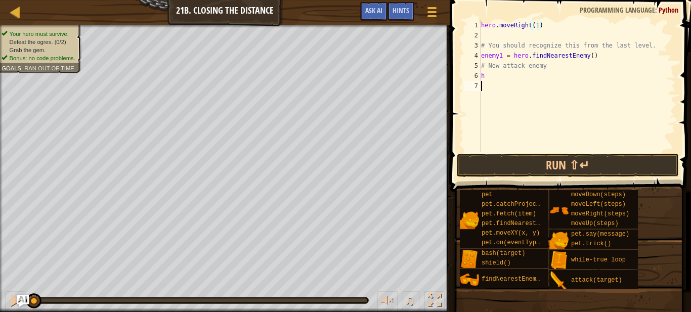
click at [512, 82] on div "hero . moveRight ( 1 ) # You should recognize this from the last level. enemy1 …" at bounding box center [577, 96] width 197 height 152
click at [505, 73] on div "hero . moveRight ( 1 ) # You should recognize this from the last level. enemy1 …" at bounding box center [577, 96] width 197 height 152
type textarea "h"
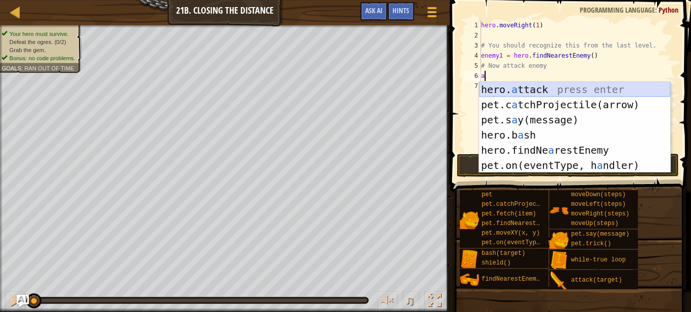
click at [580, 84] on div "hero. a ttack press enter pet.c a tchProjectile(arrow) press enter pet.s a y(me…" at bounding box center [574, 142] width 191 height 121
type textarea "hero.attack(enemy)"
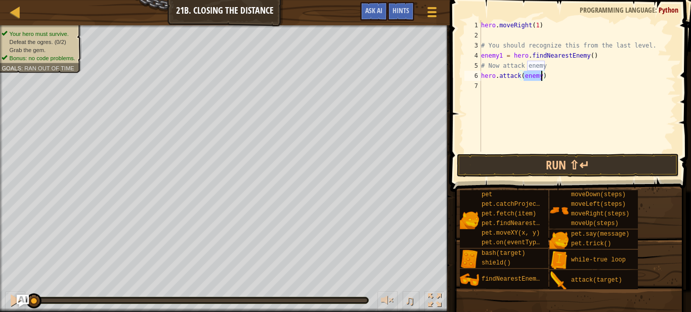
click at [552, 91] on div "hero . moveRight ( 1 ) # You should recognize this from the last level. enemy1 …" at bounding box center [577, 96] width 197 height 152
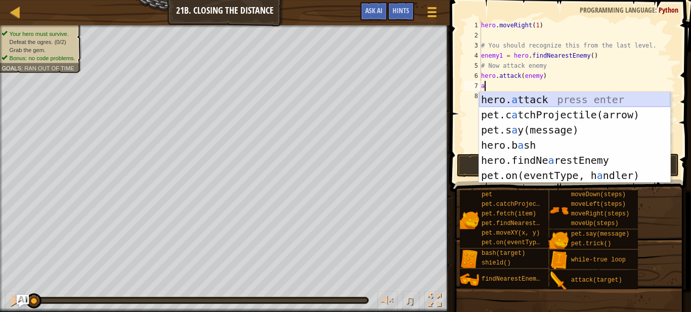
click at [553, 99] on div "hero. a ttack press enter pet.c a tchProjectile(arrow) press enter pet.s a y(me…" at bounding box center [574, 152] width 191 height 121
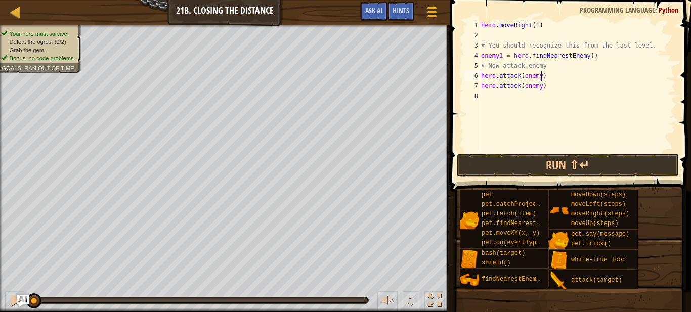
click at [542, 79] on div "hero . moveRight ( 1 ) # You should recognize this from the last level. enemy1 …" at bounding box center [577, 96] width 197 height 152
click at [540, 89] on div "hero . moveRight ( 1 ) # You should recognize this from the last level. enemy1 …" at bounding box center [577, 96] width 197 height 152
type textarea "hero.attack(enemy1)"
click at [550, 160] on button "Run ⇧↵" at bounding box center [568, 165] width 222 height 23
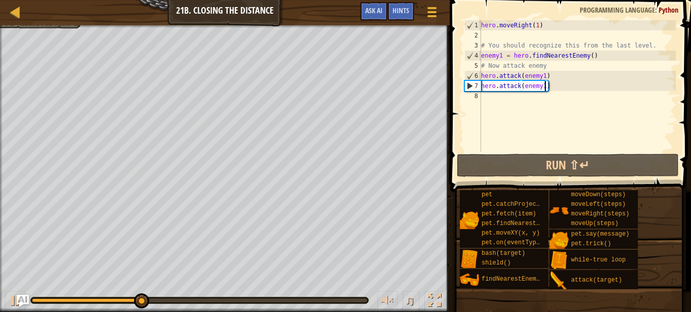
click at [518, 103] on div "hero . moveRight ( 1 ) # You should recognize this from the last level. enemy1 …" at bounding box center [577, 96] width 197 height 152
type textarea "m"
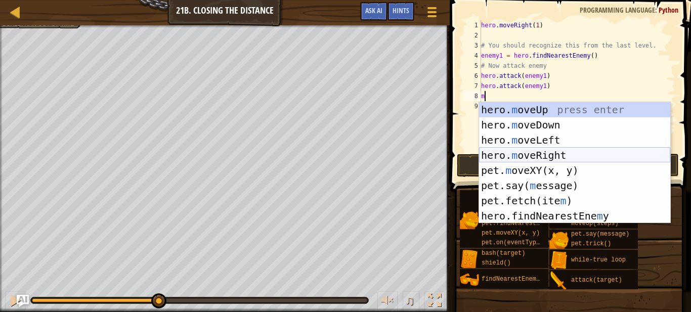
click at [532, 154] on div "hero. m oveUp press enter hero. m oveDown press enter hero. m oveLeft press ent…" at bounding box center [574, 178] width 191 height 152
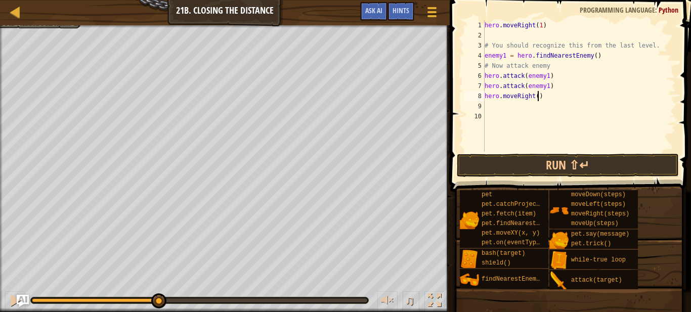
click at [537, 97] on div "hero . moveRight ( 1 ) # You should recognize this from the last level. enemy1 …" at bounding box center [580, 96] width 194 height 152
type textarea "hero.moveRight(2)"
click at [518, 109] on div "hero . moveRight ( 1 ) # You should recognize this from the last level. enemy1 …" at bounding box center [580, 96] width 194 height 152
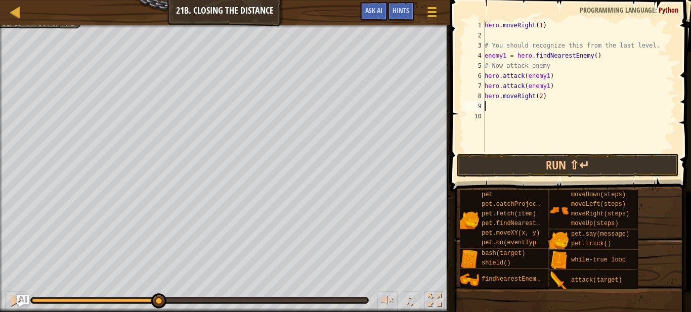
type textarea "f"
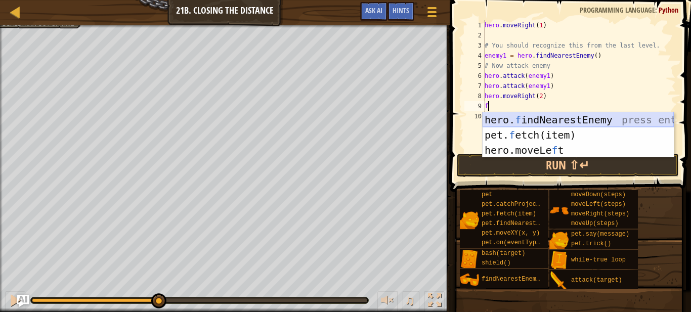
click at [515, 117] on div "hero. f indNearestEnemy press enter pet. f etch(item) press enter hero.moveLe f…" at bounding box center [578, 150] width 191 height 76
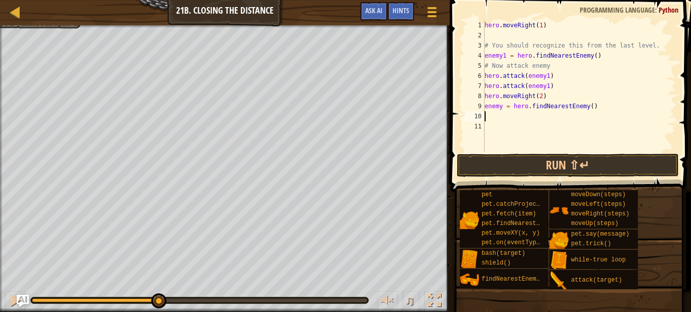
click at [501, 109] on div "hero . moveRight ( 1 ) # You should recognize this from the last level. enemy1 …" at bounding box center [580, 96] width 194 height 152
type textarea "enemy2 = hero.findNearestEnemy()"
click at [503, 118] on div "hero . moveRight ( 1 ) # You should recognize this from the last level. enemy1 …" at bounding box center [580, 96] width 194 height 152
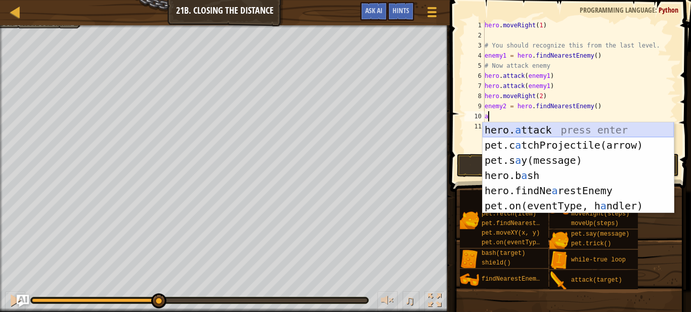
click at [505, 128] on div "hero. a ttack press enter pet.c a tchProjectile(arrow) press enter pet.s a y(me…" at bounding box center [578, 182] width 191 height 121
type textarea "hero.attack(enemy)"
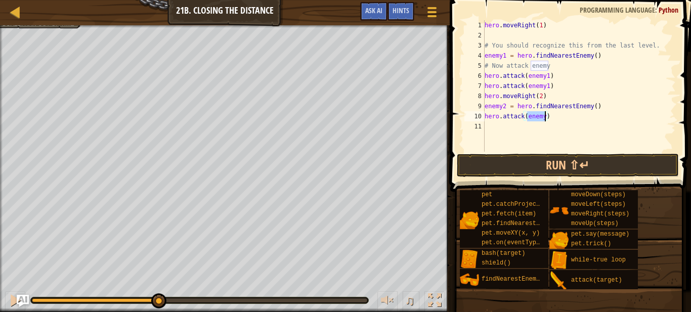
click at [505, 128] on div "hero . moveRight ( 1 ) # You should recognize this from the last level. enemy1 …" at bounding box center [580, 96] width 194 height 152
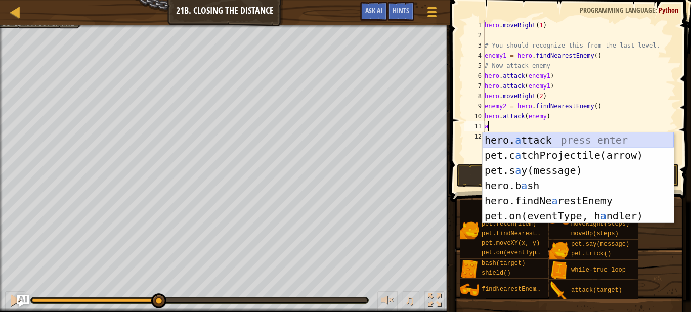
click at [524, 143] on div "hero. a ttack press enter pet.c a tchProjectile(arrow) press enter pet.s a y(me…" at bounding box center [578, 193] width 191 height 121
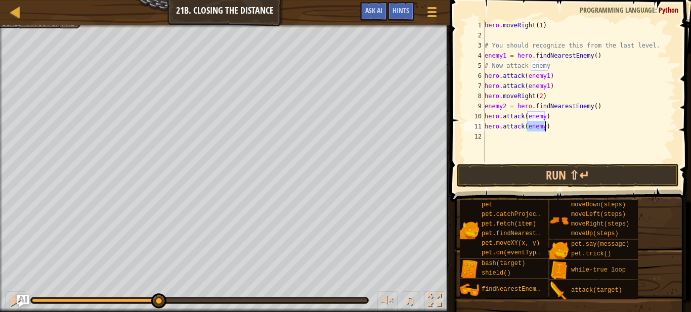
click at [543, 117] on div "hero . moveRight ( 1 ) # You should recognize this from the last level. enemy1 …" at bounding box center [580, 101] width 194 height 162
click at [546, 131] on div "hero . moveRight ( 1 ) # You should recognize this from the last level. enemy1 …" at bounding box center [580, 101] width 194 height 162
type textarea "hero.attack(enemy2)"
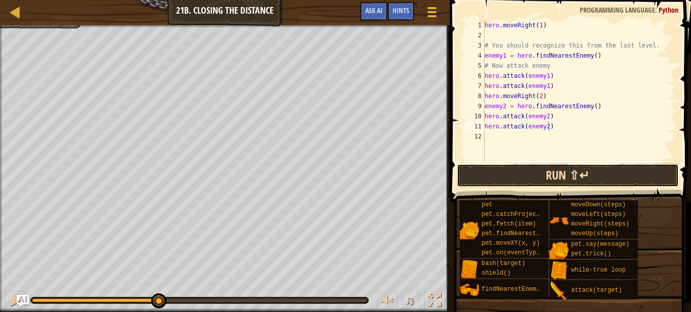
click at [550, 175] on button "Run ⇧↵" at bounding box center [568, 175] width 222 height 23
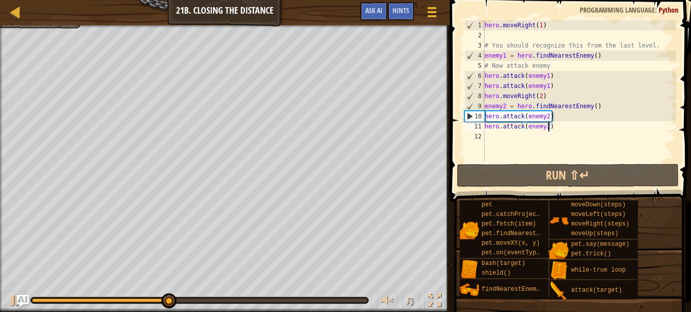
click at [523, 138] on div "hero . moveRight ( 1 ) # You should recognize this from the last level. enemy1 …" at bounding box center [580, 101] width 194 height 162
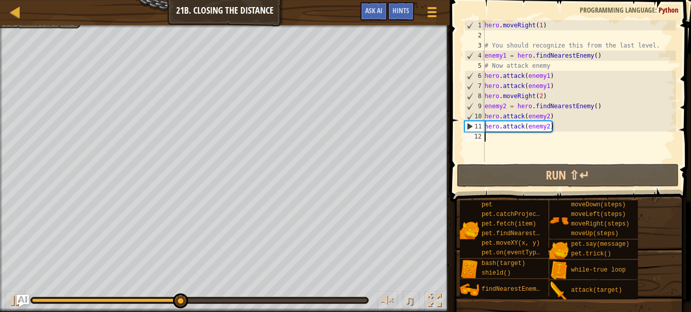
type textarea "m"
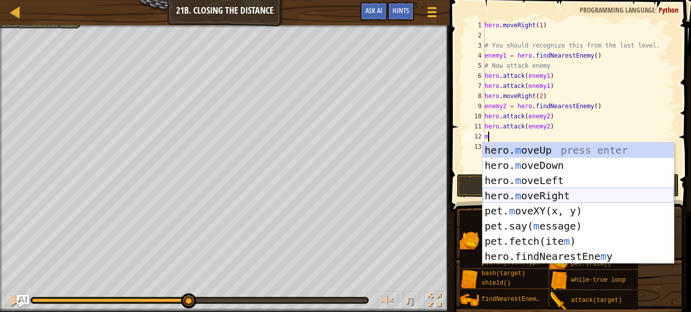
click at [529, 200] on div "hero. m oveUp press enter hero. m oveDown press enter hero. m oveLeft press ent…" at bounding box center [578, 219] width 191 height 152
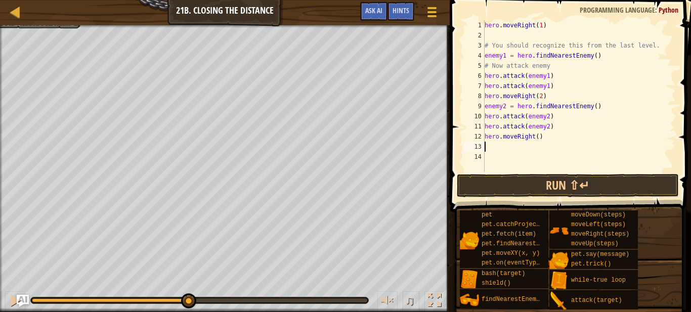
click at [539, 142] on div "hero . moveRight ( 1 ) # You should recognize this from the last level. enemy1 …" at bounding box center [580, 106] width 194 height 172
type textarea "2"
click at [539, 140] on div "hero . moveRight ( 1 ) # You should recognize this from the last level. enemy1 …" at bounding box center [580, 106] width 194 height 172
click at [553, 185] on button "Run ⇧↵" at bounding box center [568, 185] width 222 height 23
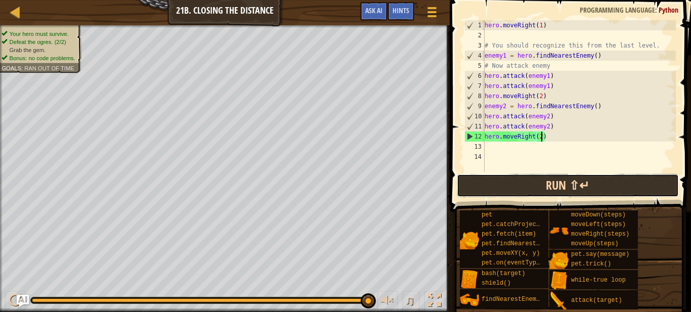
click at [490, 183] on button "Run ⇧↵" at bounding box center [568, 185] width 222 height 23
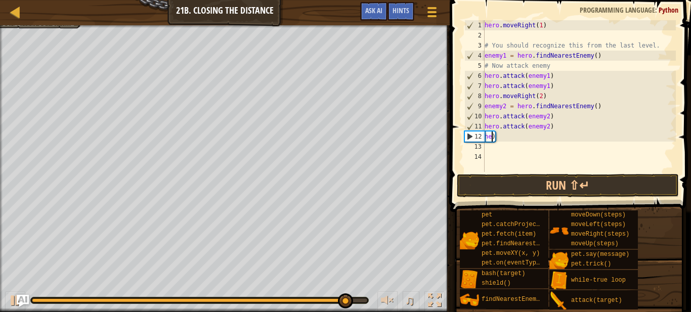
scroll to position [5, 1]
type textarea ")"
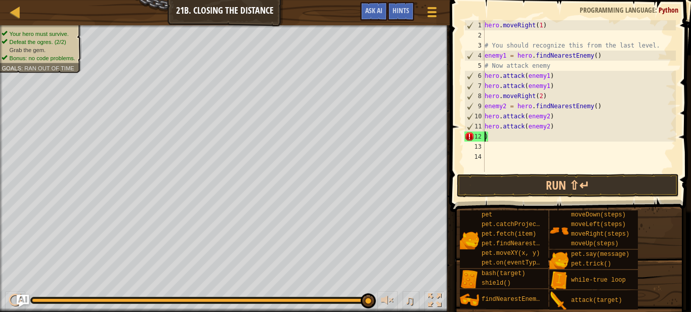
click at [486, 136] on div "hero . moveRight ( 1 ) # You should recognize this from the last level. enemy1 …" at bounding box center [580, 106] width 194 height 172
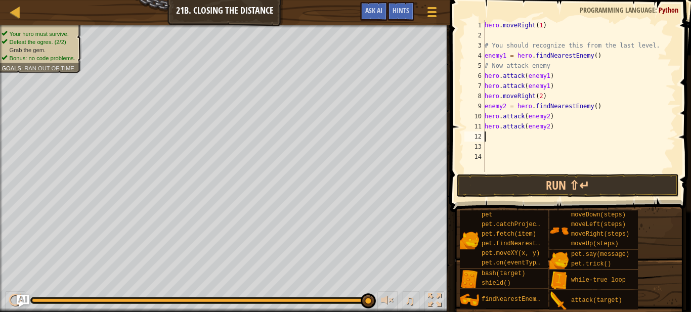
type textarea "m"
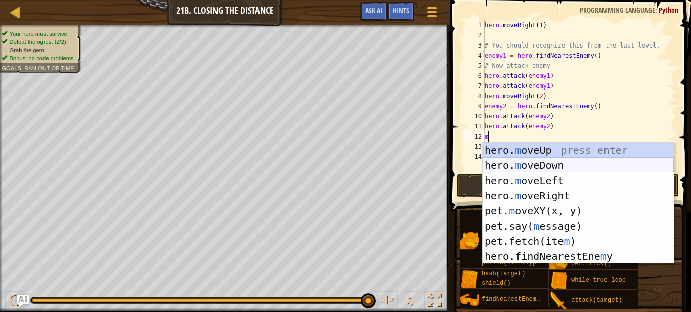
click at [491, 170] on div "hero. m oveUp press enter hero. m oveDown press enter hero. m oveLeft press ent…" at bounding box center [578, 219] width 191 height 152
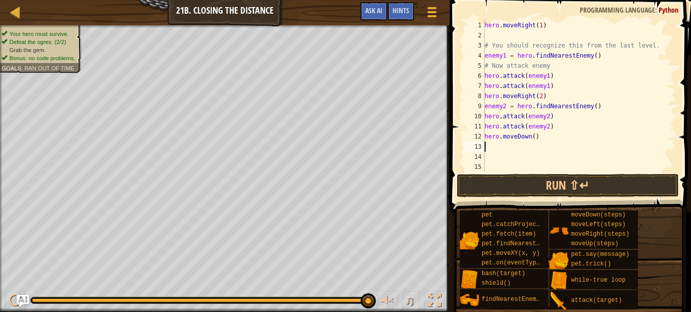
type textarea "m"
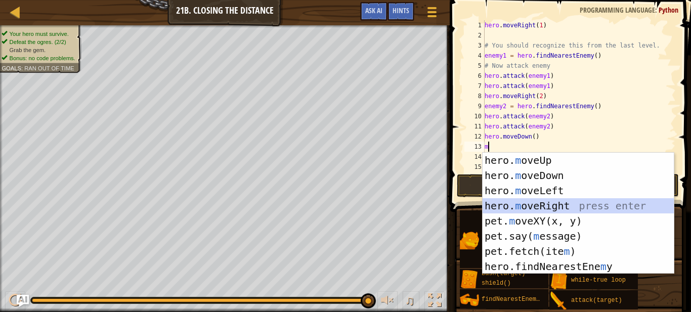
click at [540, 204] on div "hero. m oveUp press enter hero. m oveDown press enter hero. m oveLeft press ent…" at bounding box center [578, 229] width 191 height 152
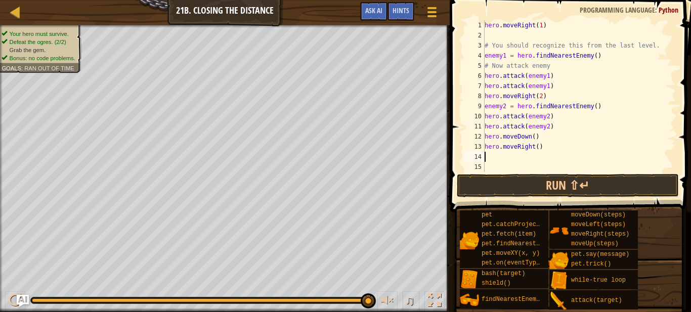
click at [538, 148] on div "hero . moveRight ( 1 ) # You should recognize this from the last level. enemy1 …" at bounding box center [580, 106] width 194 height 172
click at [534, 137] on div "hero . moveRight ( 1 ) # You should recognize this from the last level. enemy1 …" at bounding box center [580, 106] width 194 height 172
type textarea "hero.moveDown(1)"
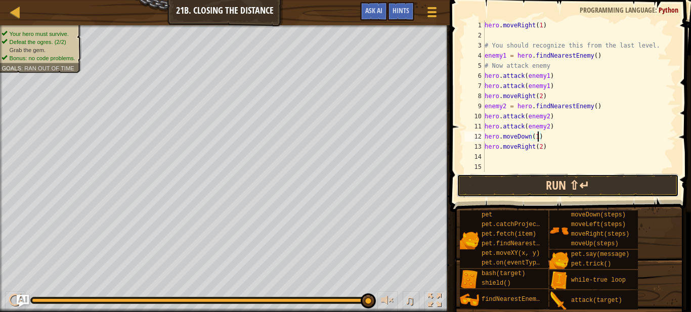
click at [553, 183] on button "Run ⇧↵" at bounding box center [568, 185] width 222 height 23
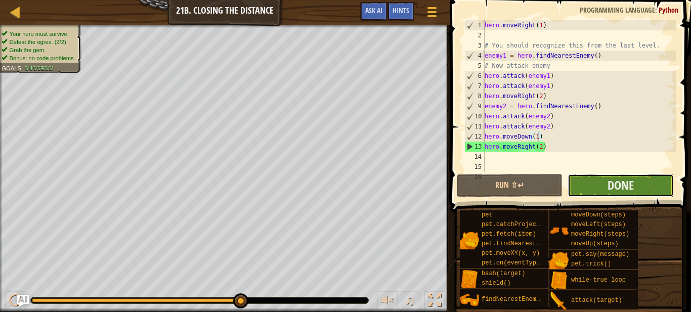
click at [584, 183] on button "Done" at bounding box center [621, 185] width 106 height 23
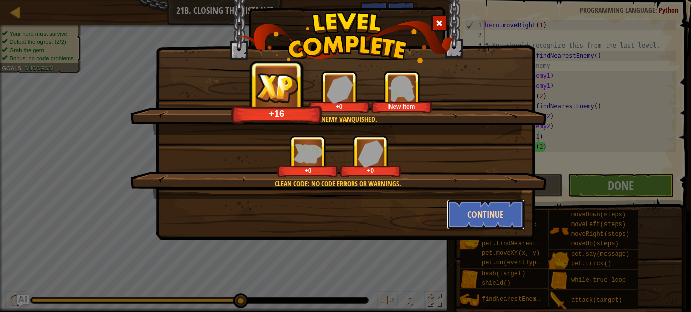
click at [482, 203] on button "Continue" at bounding box center [486, 214] width 78 height 30
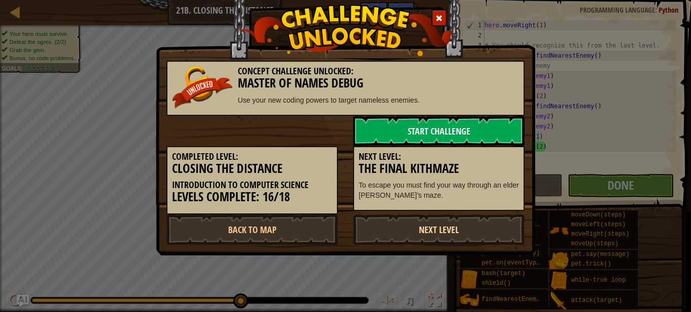
click at [385, 225] on link "Next Level" at bounding box center [439, 230] width 172 height 30
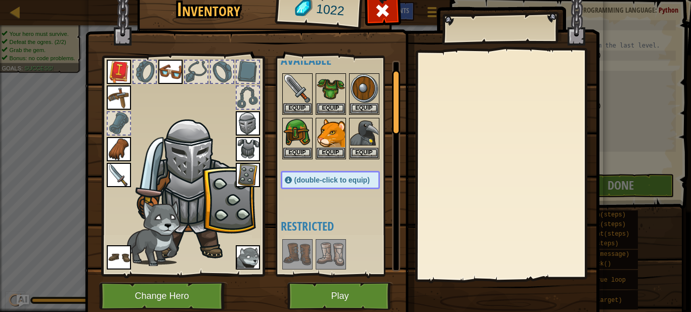
scroll to position [15, 0]
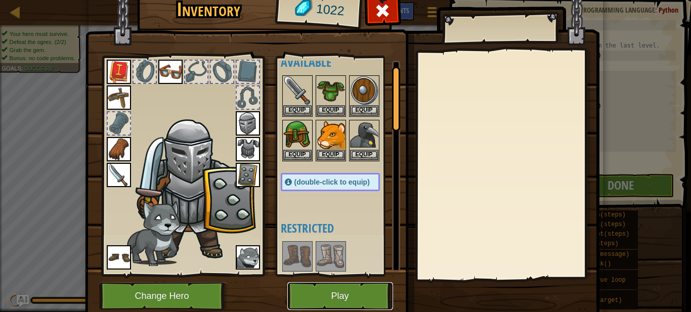
click at [367, 294] on button "Play" at bounding box center [340, 296] width 106 height 28
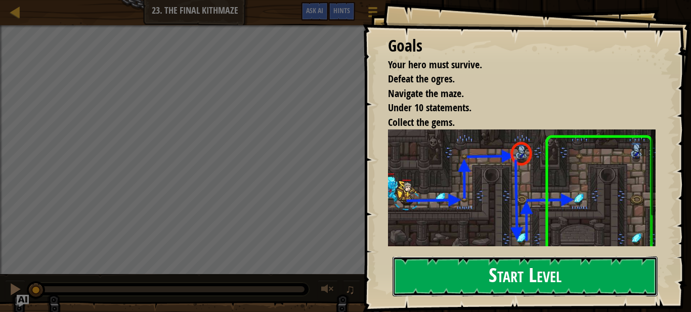
click at [432, 275] on button "Start Level" at bounding box center [525, 277] width 265 height 40
